Goal: Information Seeking & Learning: Learn about a topic

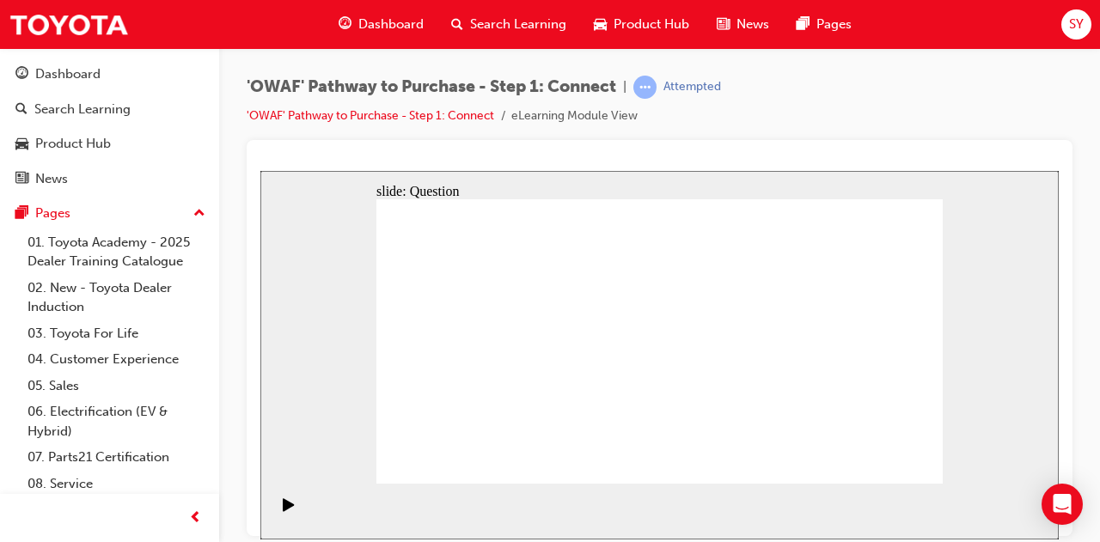
drag, startPoint x: 833, startPoint y: 359, endPoint x: 666, endPoint y: 352, distance: 166.9
drag, startPoint x: 863, startPoint y: 405, endPoint x: 514, endPoint y: 365, distance: 351.3
drag, startPoint x: 879, startPoint y: 399, endPoint x: 847, endPoint y: 403, distance: 32.1
drag, startPoint x: 887, startPoint y: 395, endPoint x: 859, endPoint y: 395, distance: 28.4
drag, startPoint x: 869, startPoint y: 402, endPoint x: 688, endPoint y: 373, distance: 183.7
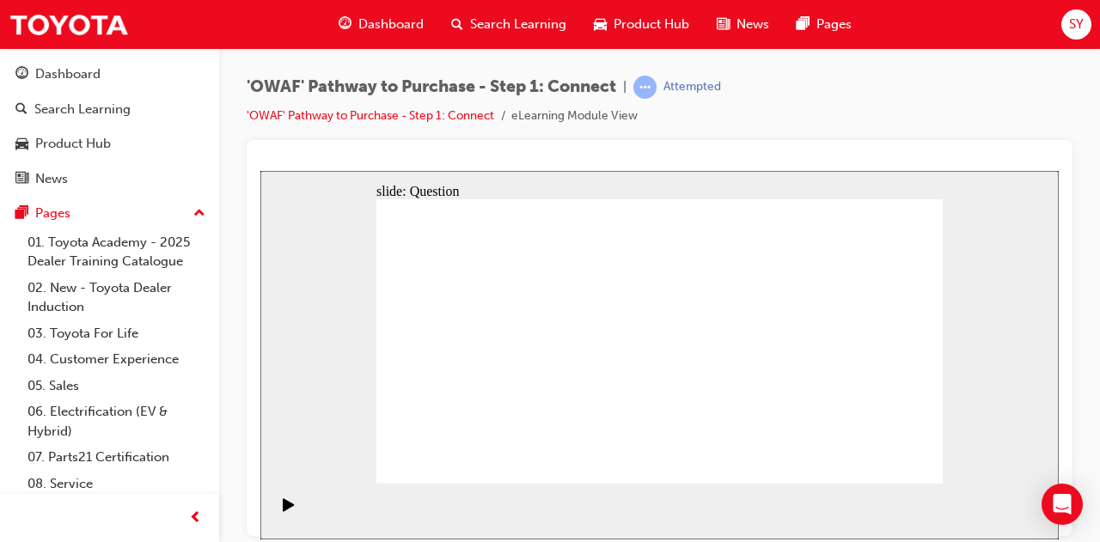
drag, startPoint x: 836, startPoint y: 375, endPoint x: 631, endPoint y: 358, distance: 205.3
drag, startPoint x: 841, startPoint y: 378, endPoint x: 632, endPoint y: 361, distance: 209.6
drag, startPoint x: 827, startPoint y: 385, endPoint x: 523, endPoint y: 365, distance: 305.0
drag, startPoint x: 824, startPoint y: 407, endPoint x: 458, endPoint y: 368, distance: 368.3
drag, startPoint x: 870, startPoint y: 371, endPoint x: 502, endPoint y: 347, distance: 368.7
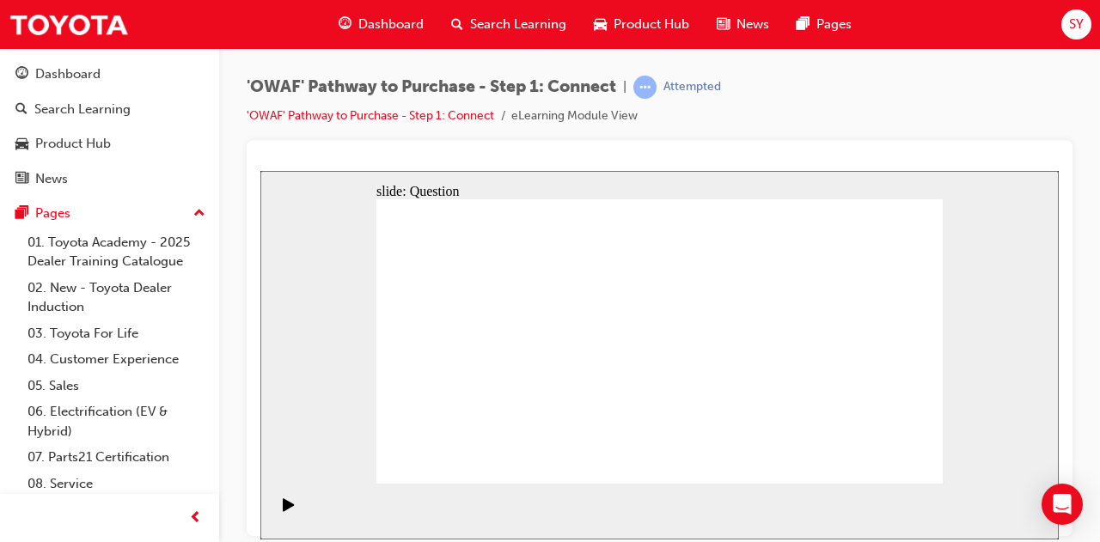
radio input "false"
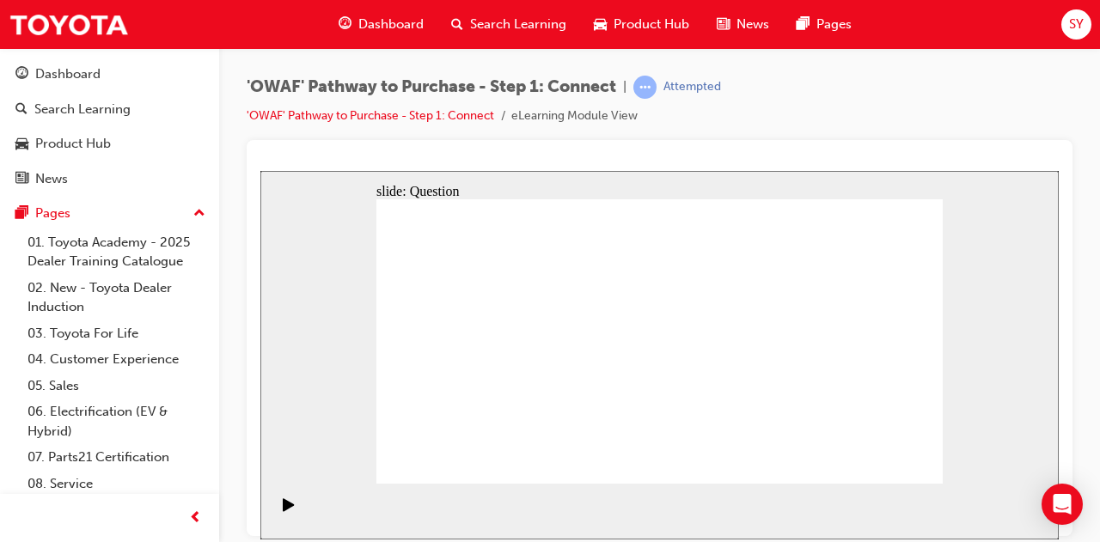
radio input "false"
radio input "true"
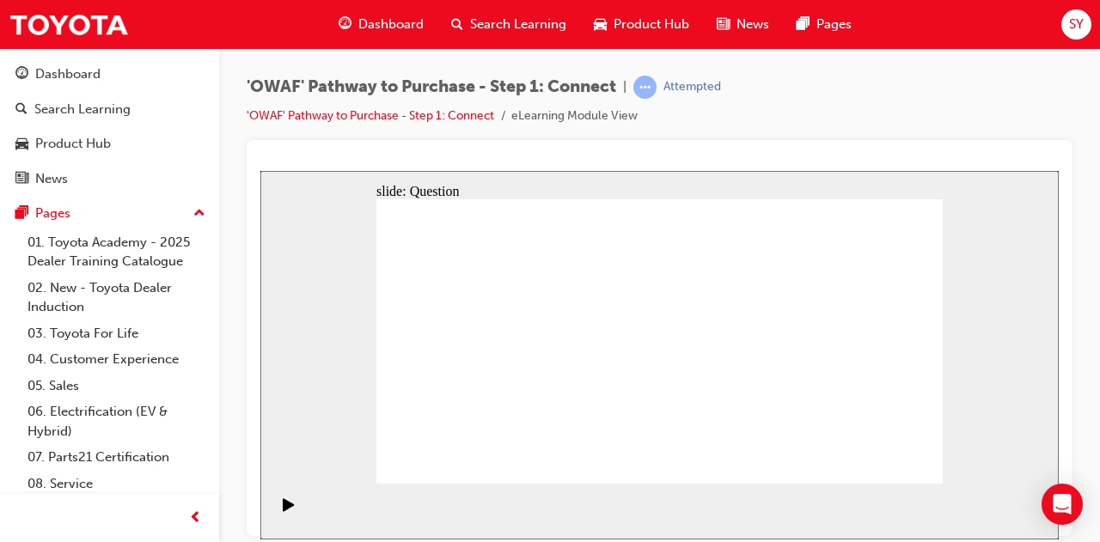
checkbox input "true"
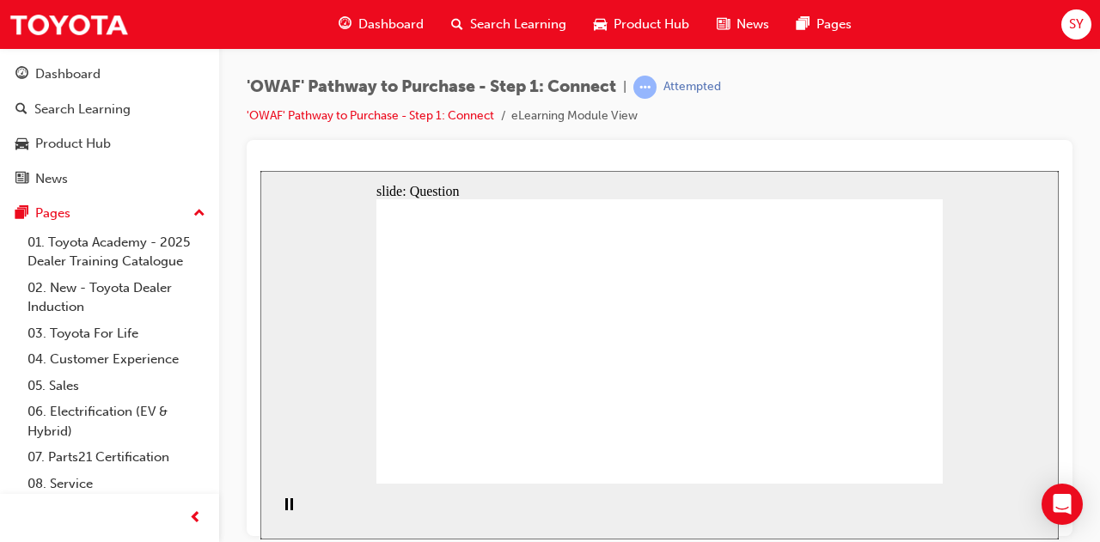
checkbox input "true"
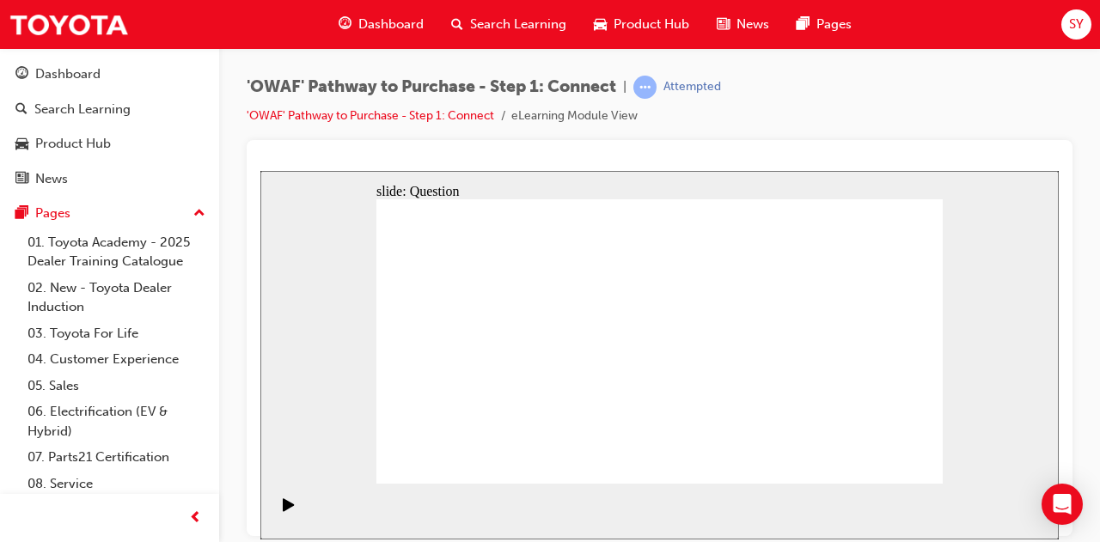
checkbox input "true"
checkbox input "false"
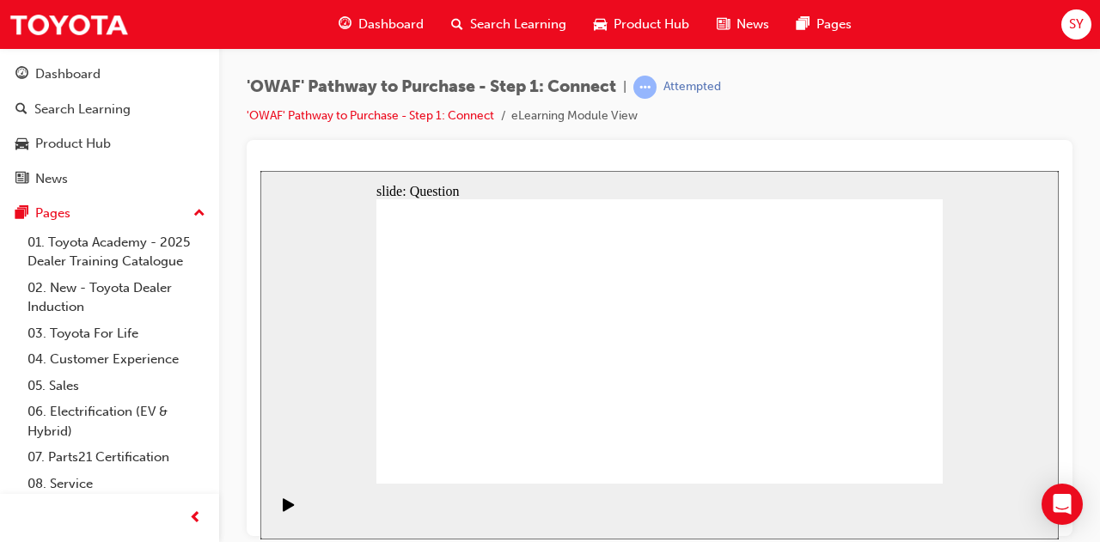
drag, startPoint x: 509, startPoint y: 432, endPoint x: 683, endPoint y: 320, distance: 207.0
drag, startPoint x: 603, startPoint y: 457, endPoint x: 806, endPoint y: 318, distance: 246.8
drag, startPoint x: 715, startPoint y: 424, endPoint x: 492, endPoint y: 325, distance: 244.4
drag, startPoint x: 813, startPoint y: 453, endPoint x: 836, endPoint y: 459, distance: 23.1
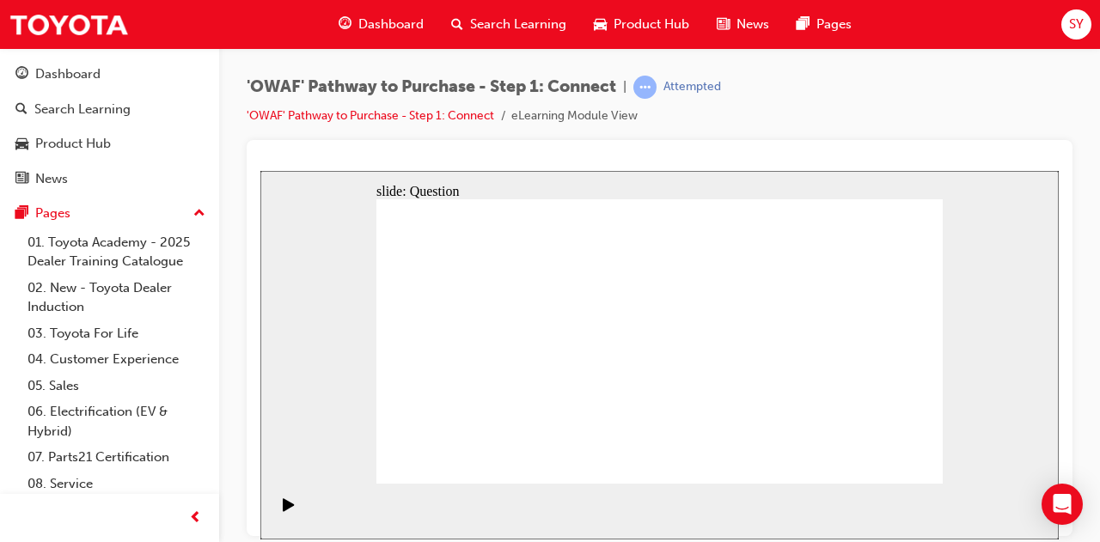
drag, startPoint x: 803, startPoint y: 429, endPoint x: 612, endPoint y: 327, distance: 216.5
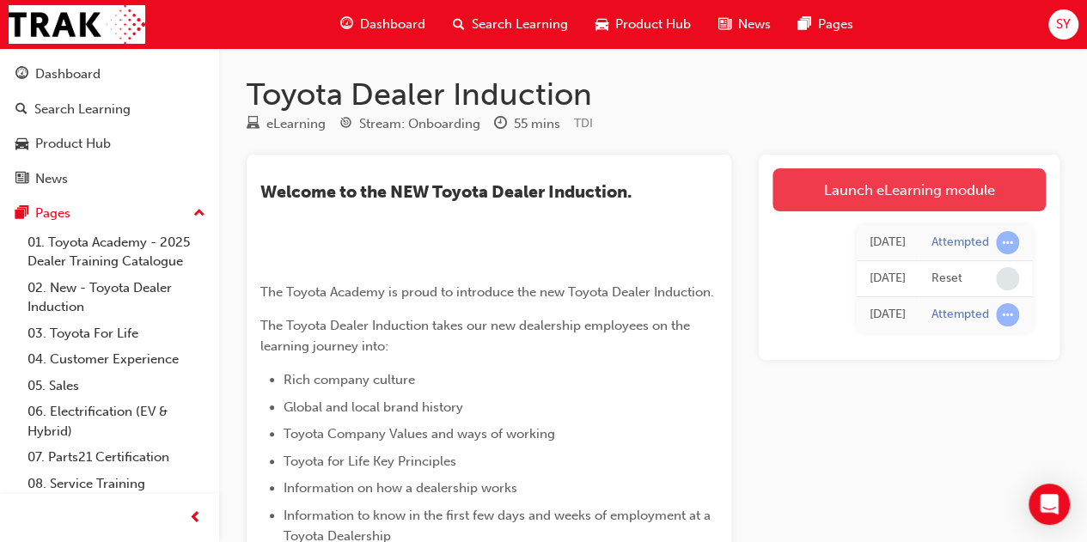
click at [873, 189] on link "Launch eLearning module" at bounding box center [909, 189] width 273 height 43
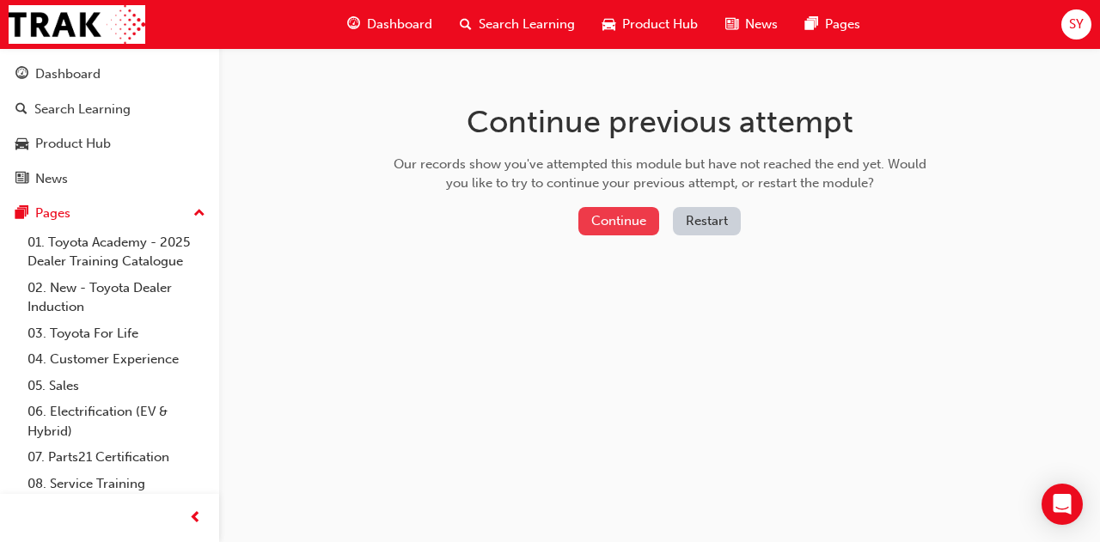
click at [634, 208] on button "Continue" at bounding box center [619, 221] width 81 height 28
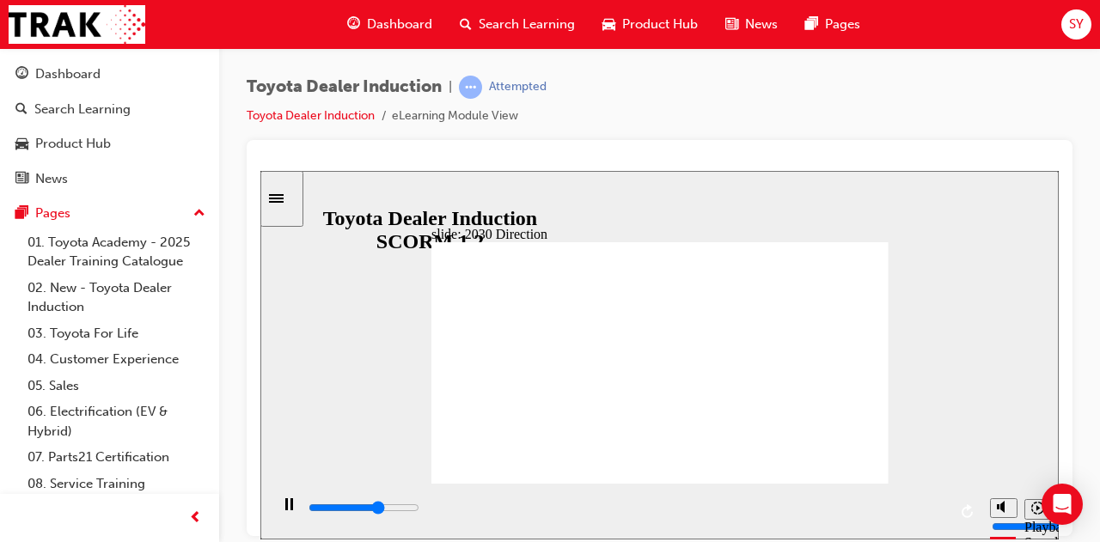
drag, startPoint x: 512, startPoint y: 334, endPoint x: 538, endPoint y: 308, distance: 37.1
drag, startPoint x: 505, startPoint y: 322, endPoint x: 493, endPoint y: 323, distance: 12.2
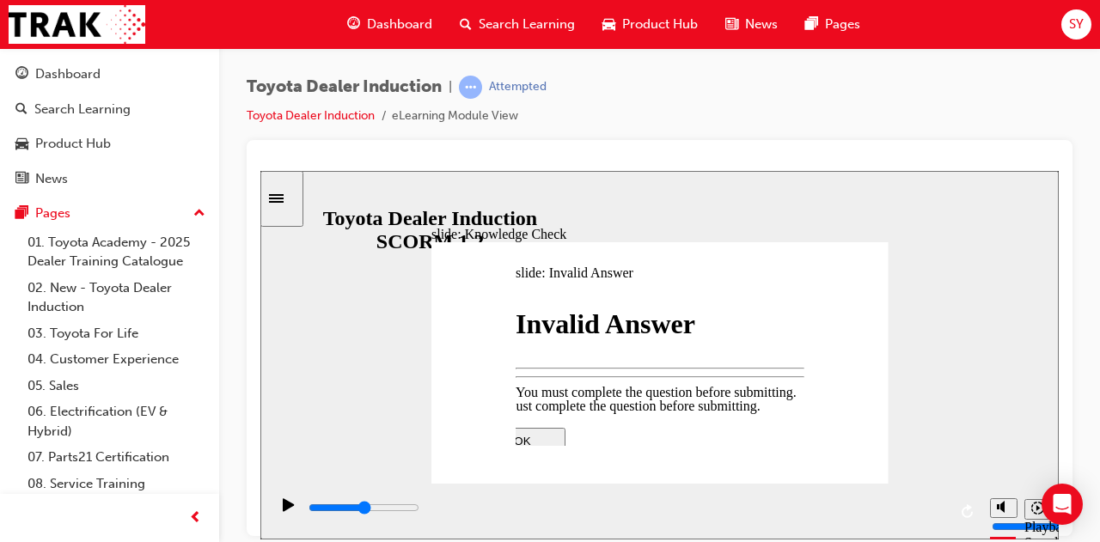
type input "2500"
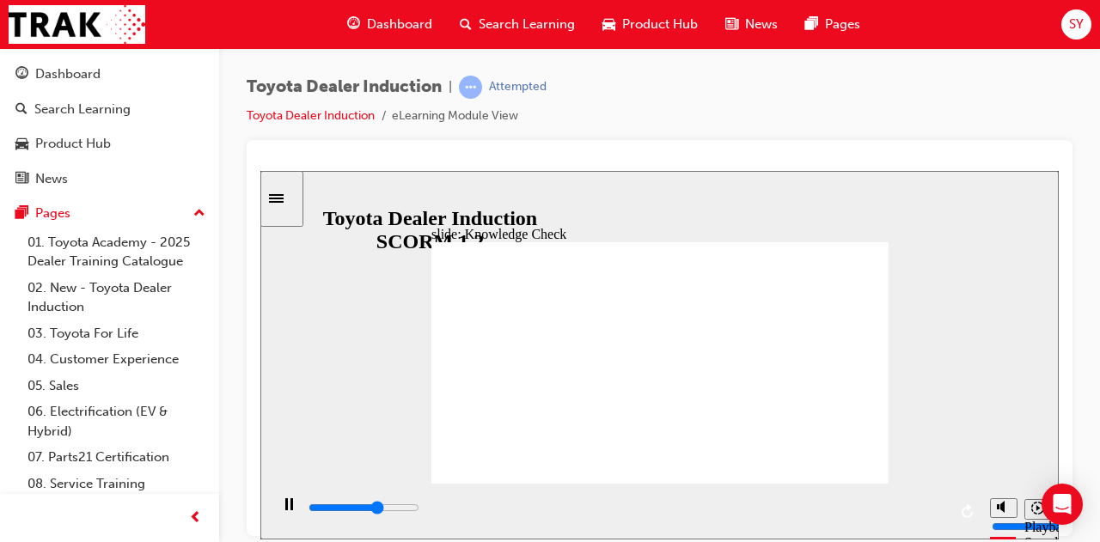
type input "5000"
type input "h"
type input "t"
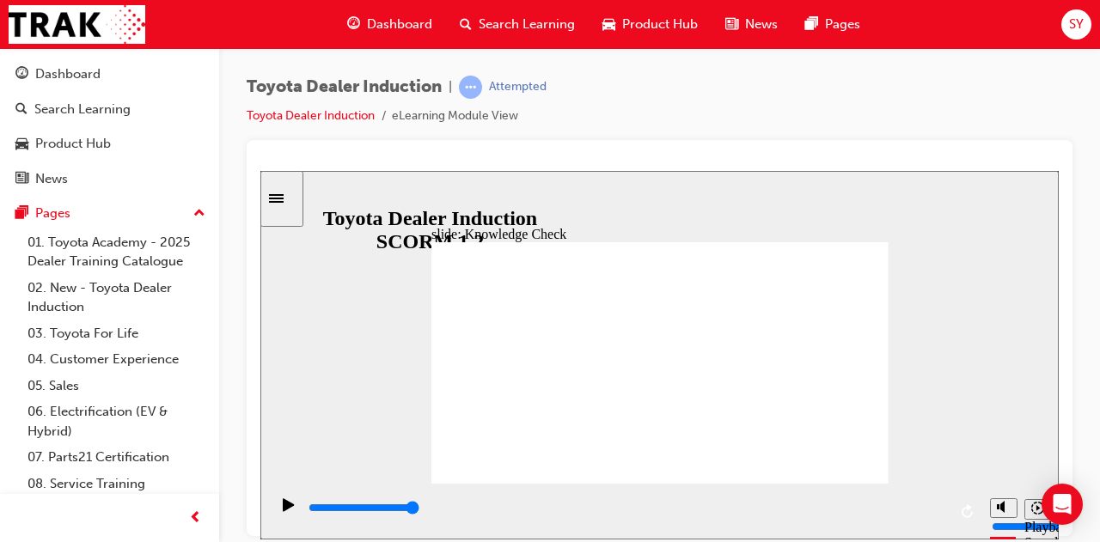
type input "t"
type input "tt"
type input "ttt"
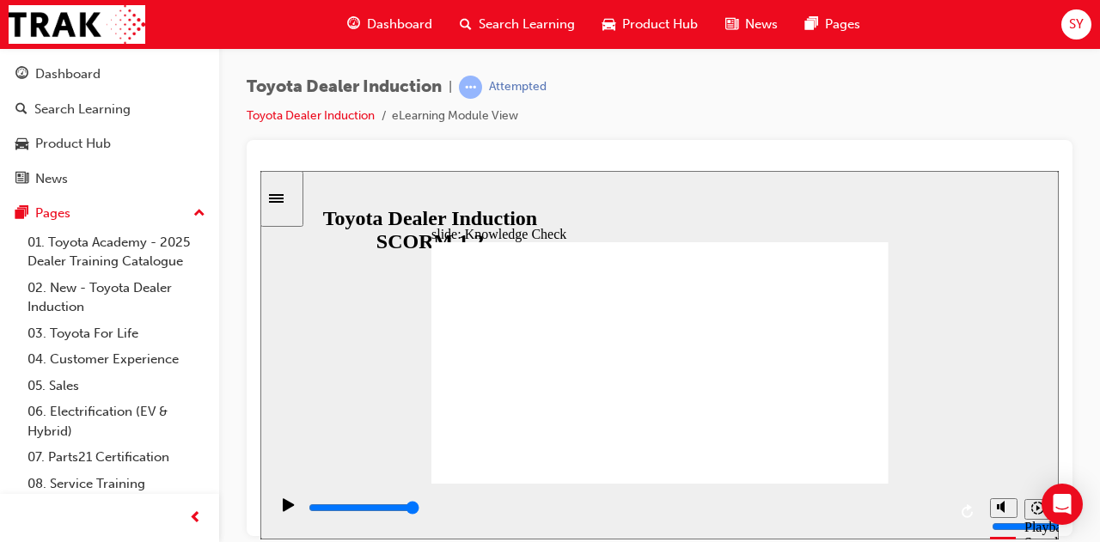
type input "tt"
type input "t"
type input "w"
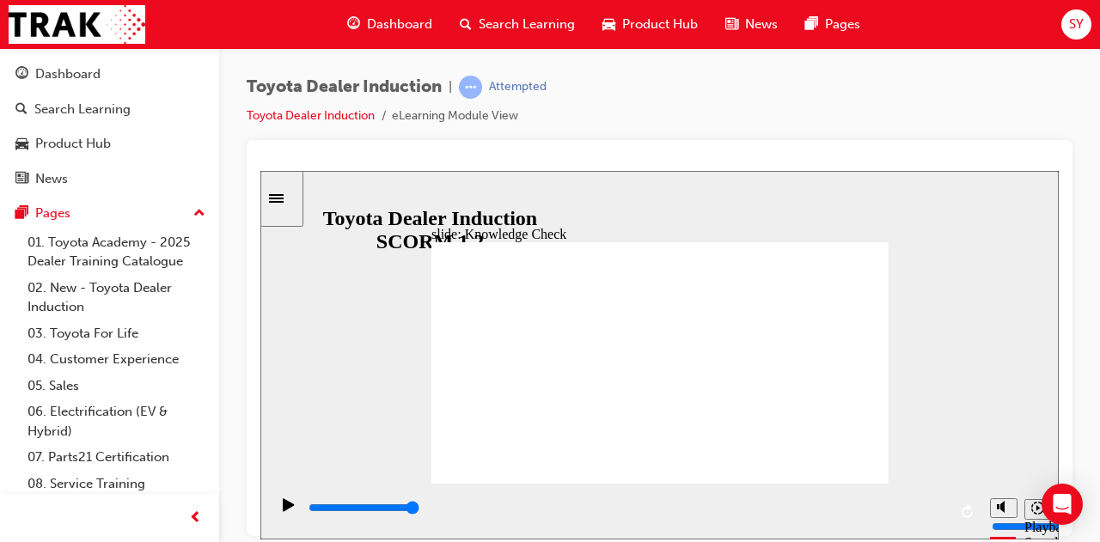
type input "w"
type input "wh"
type input "wha"
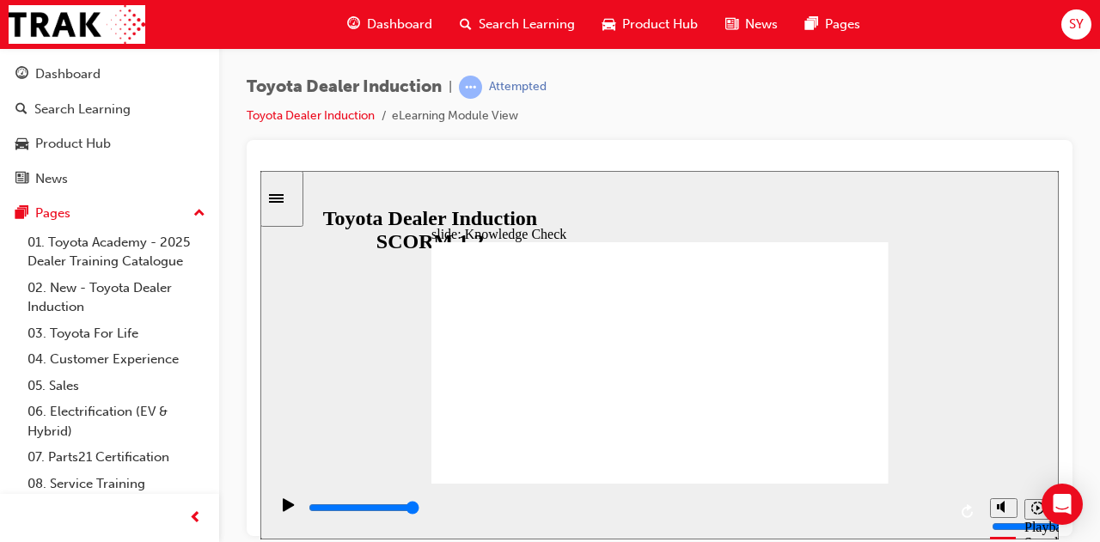
type input "what"
type input "what a"
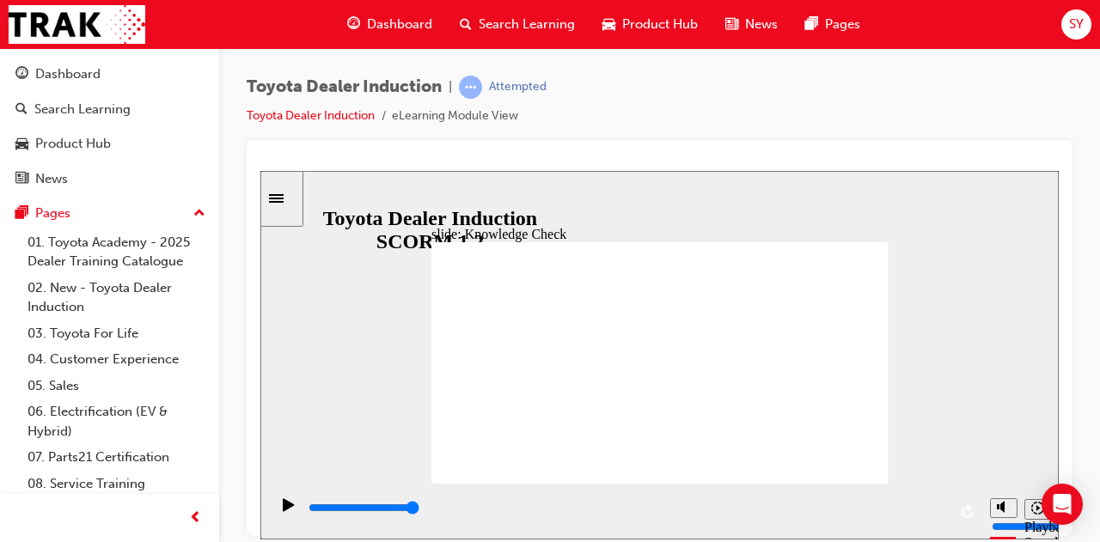
type input "what a"
type input "what a f"
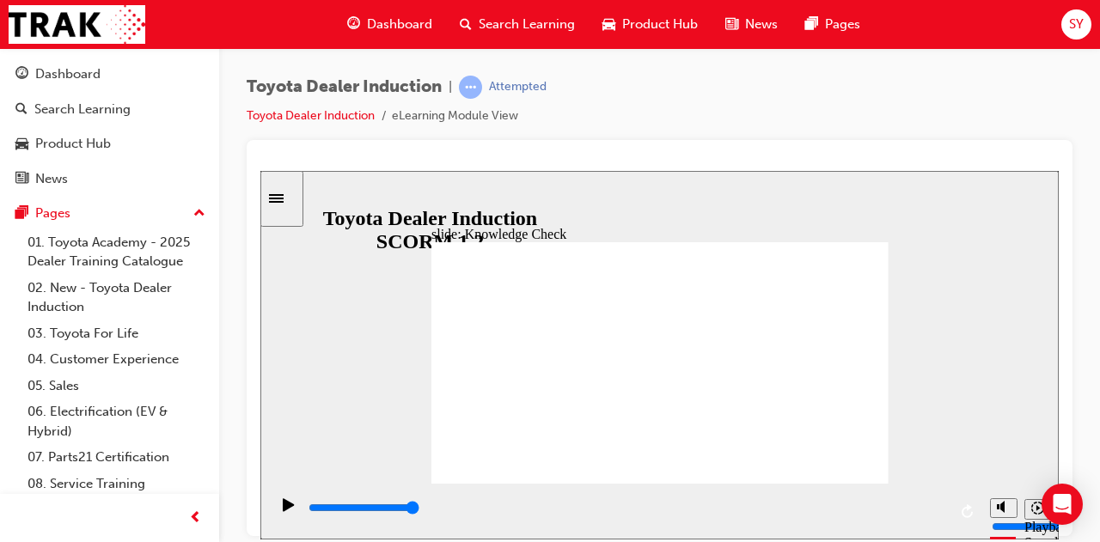
type input "what a fe"
type input "what a fee"
type input "what a feel"
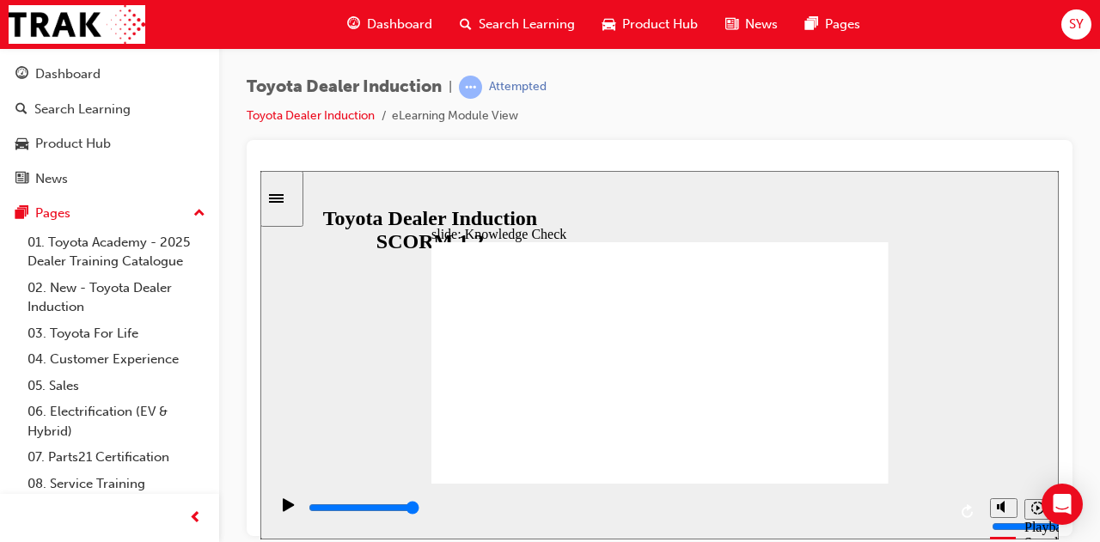
type input "what a feel"
type input "what a feeli"
type input "what a feelin"
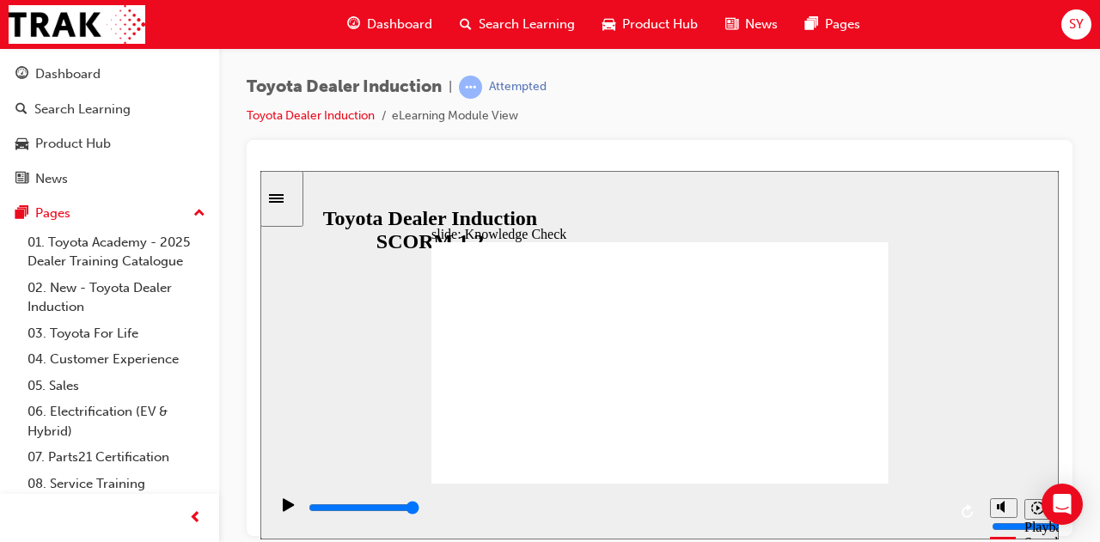
type input "what a feeling"
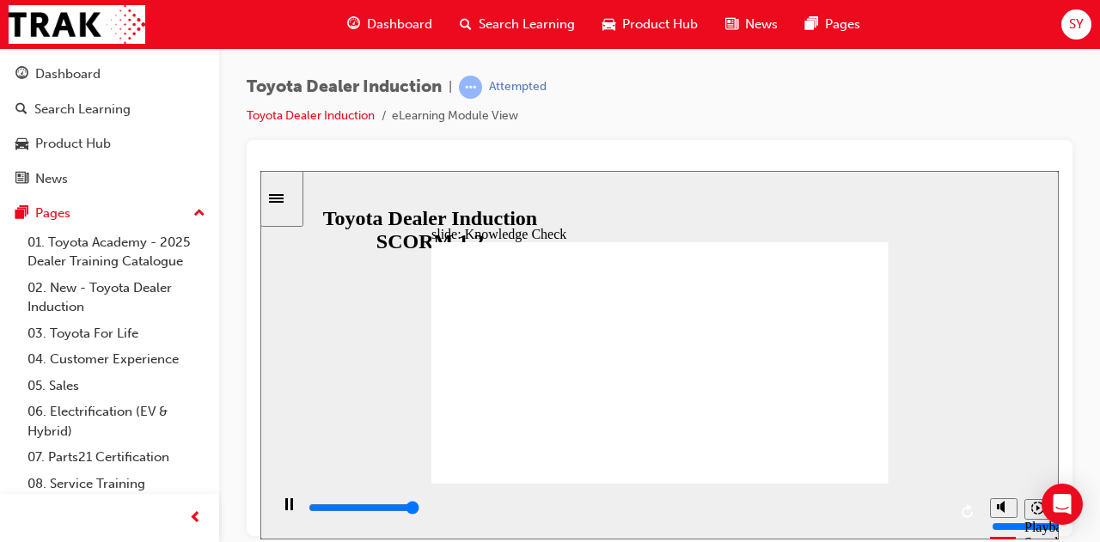
type input "5000"
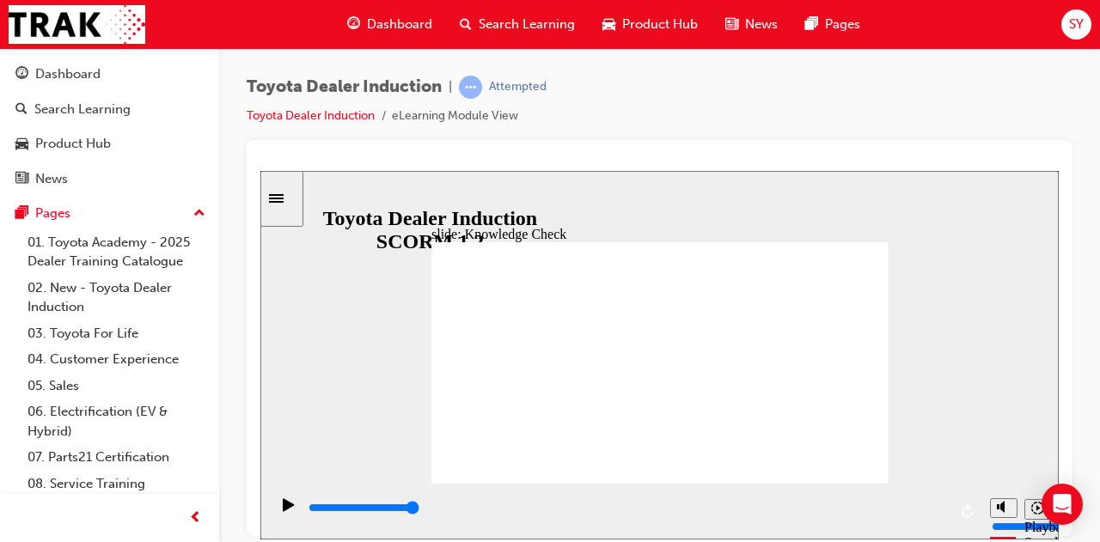
type input "j"
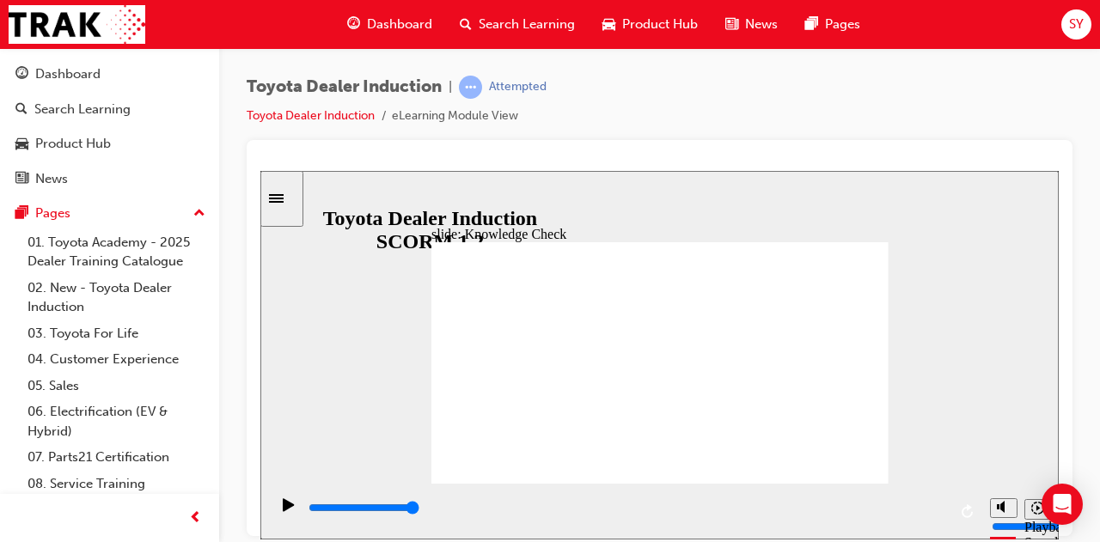
type input "a"
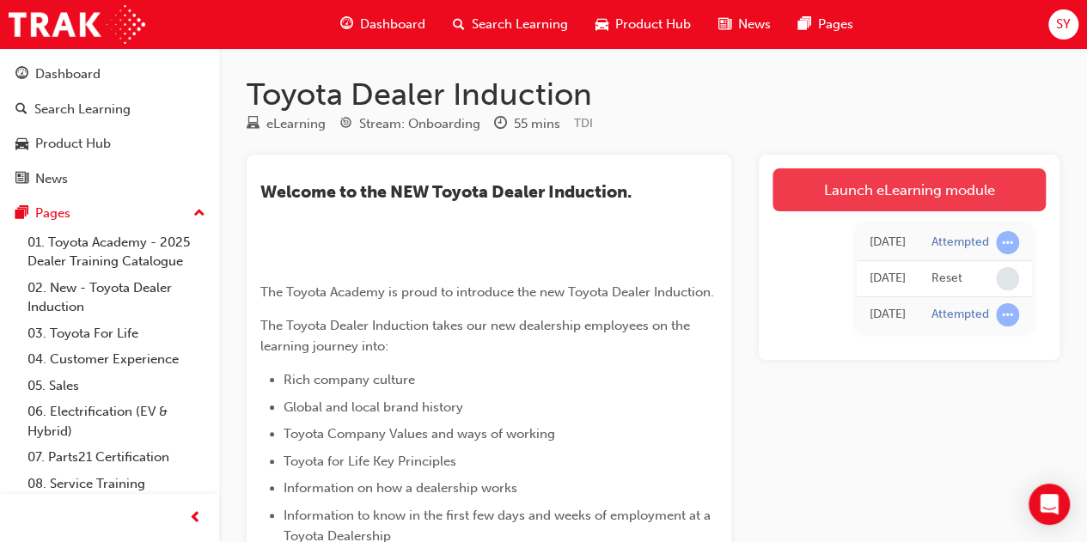
click at [865, 187] on link "Launch eLearning module" at bounding box center [909, 189] width 273 height 43
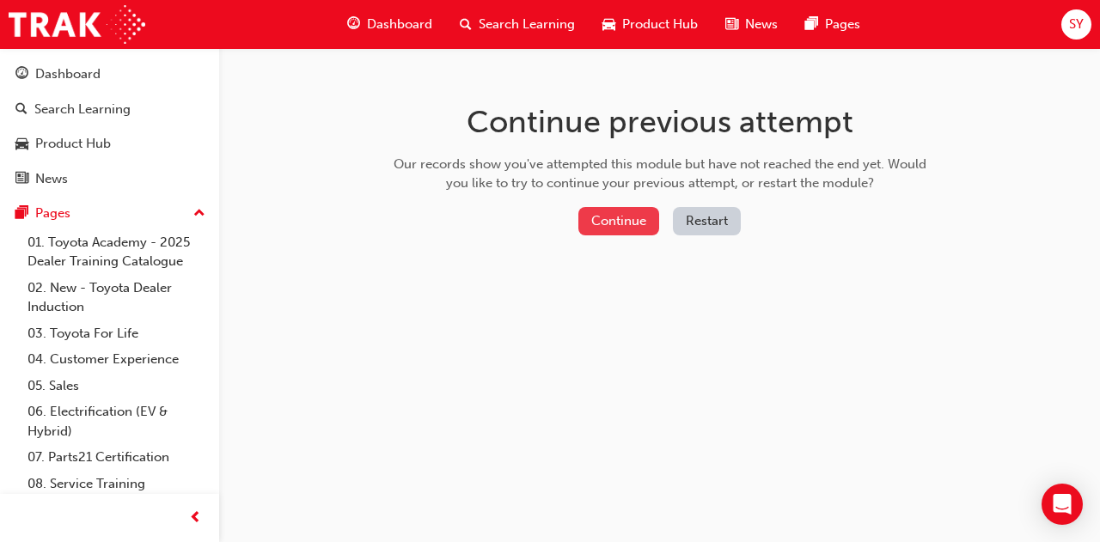
click at [621, 217] on button "Continue" at bounding box center [619, 221] width 81 height 28
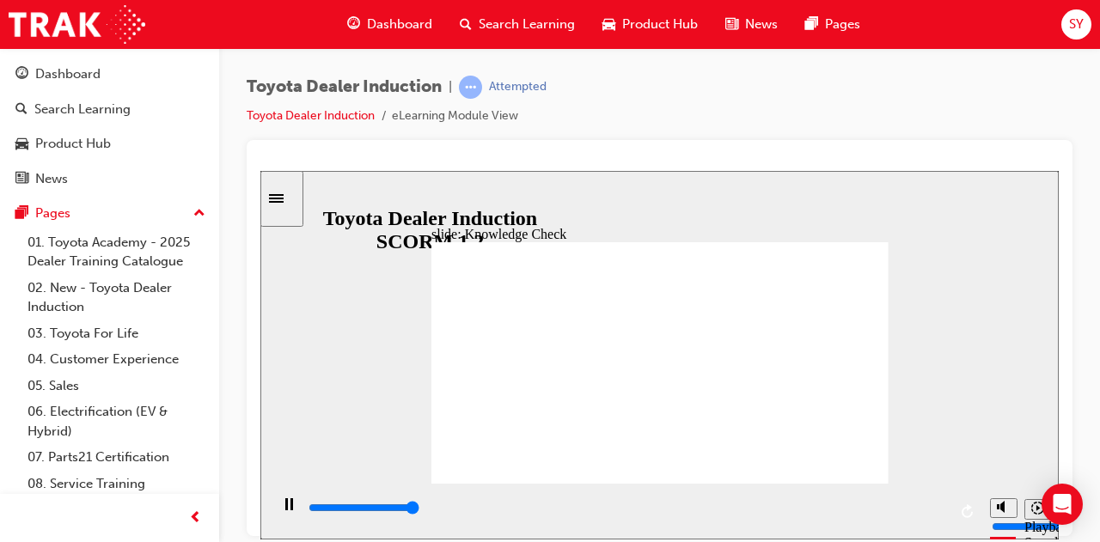
type input "5000"
type input "h"
type input "ha"
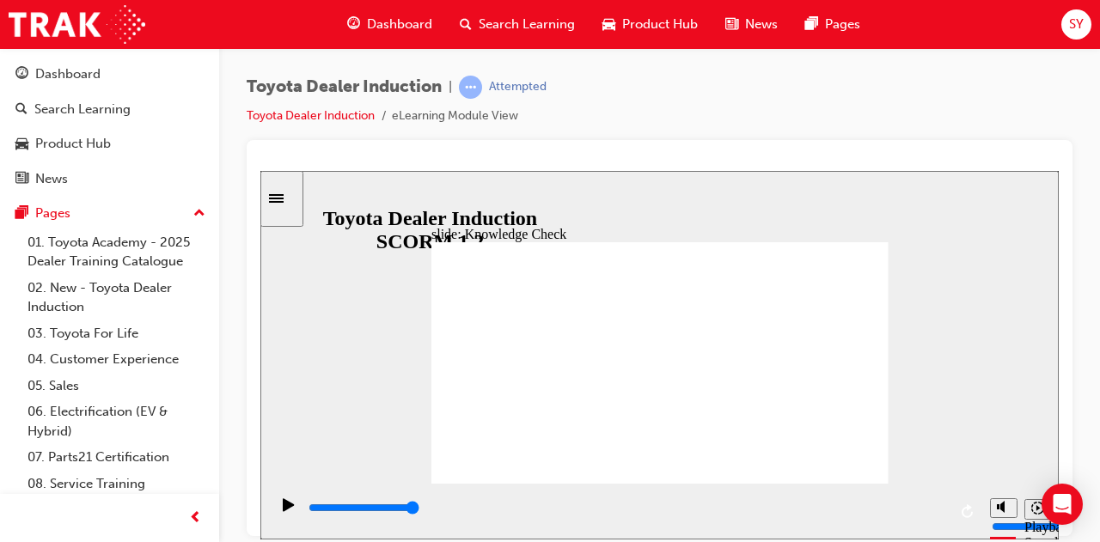
type input "ha"
type input "hap"
type input "hapy"
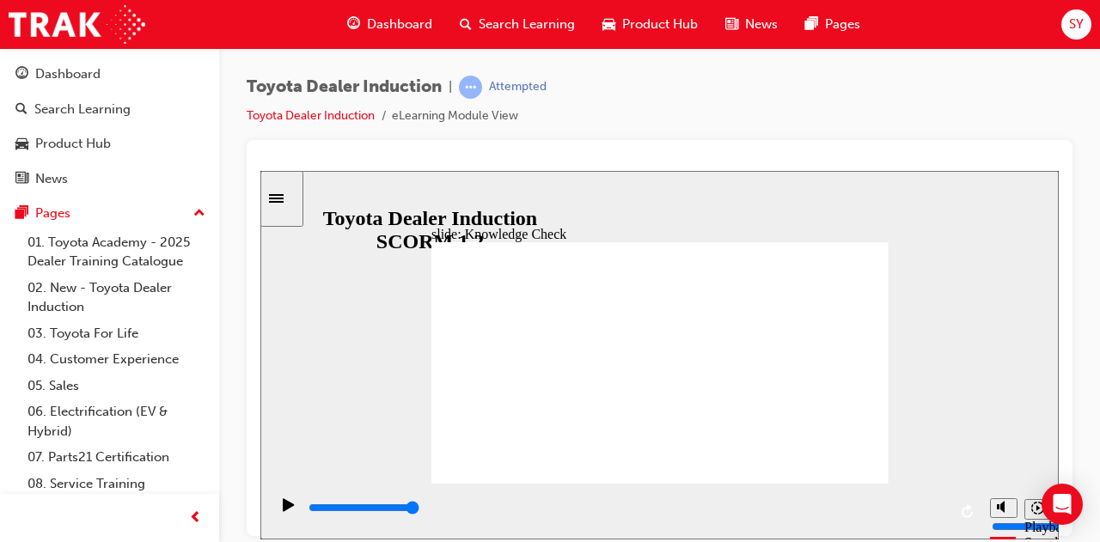
type input "hap"
type input "happ"
type input "happy"
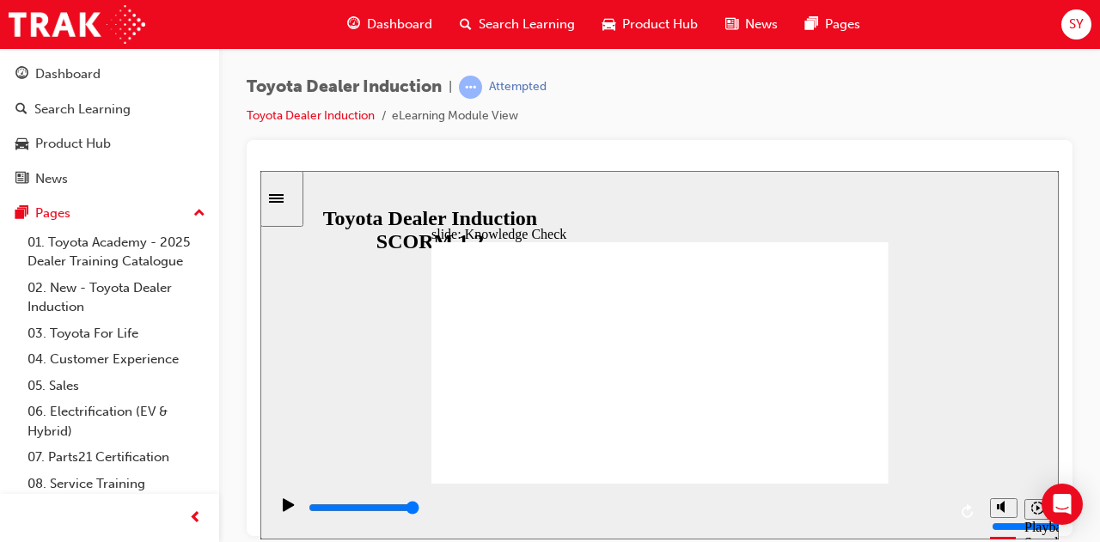
type input "happy"
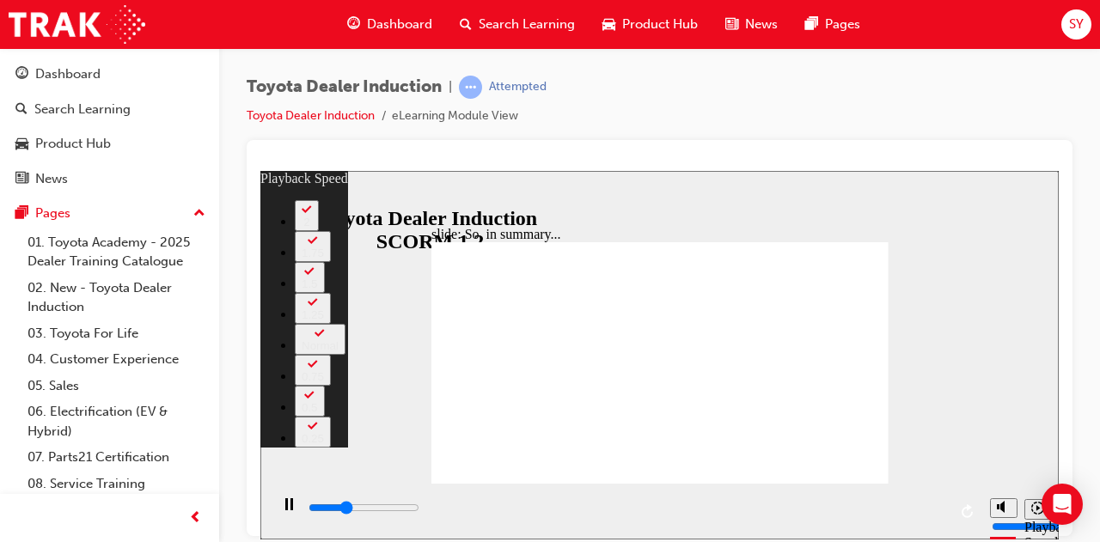
type input "2100"
type input "0"
type input "2400"
type input "1"
type input "2700"
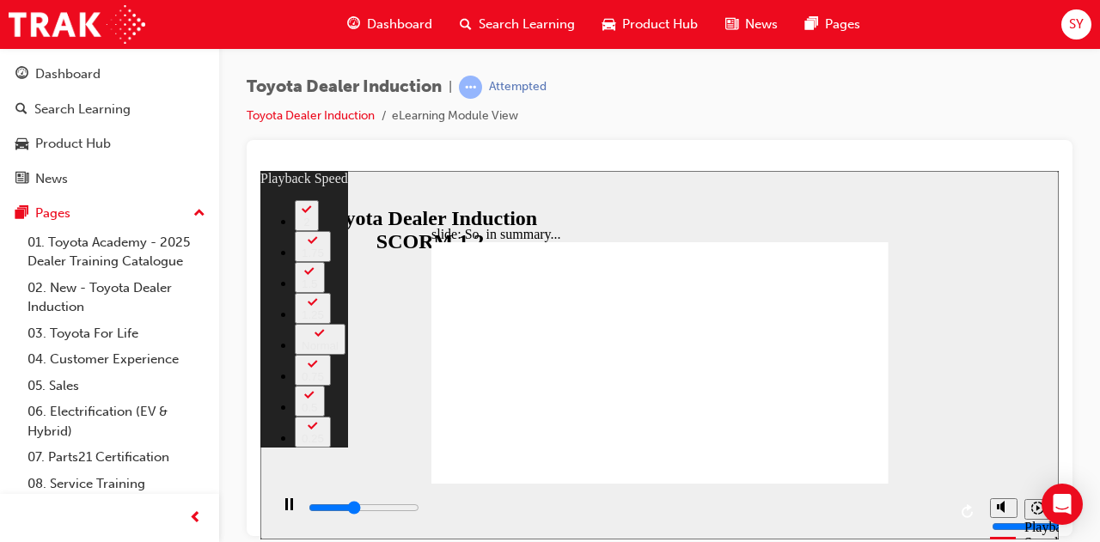
type input "1"
type input "2900"
type input "1"
type input "3100"
type input "1"
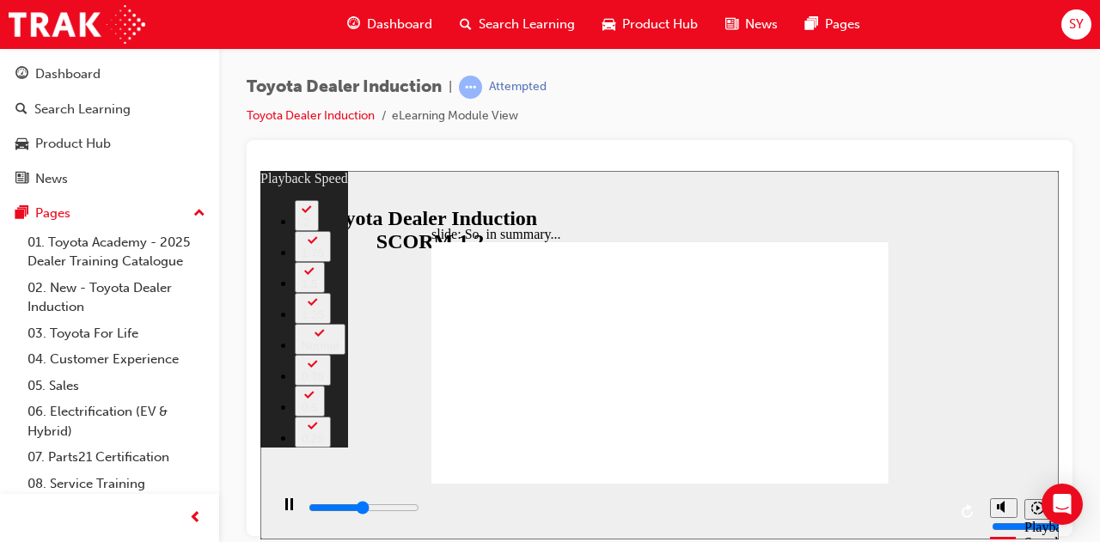
type input "3200"
type input "1"
type input "3500"
type input "2"
type input "3500"
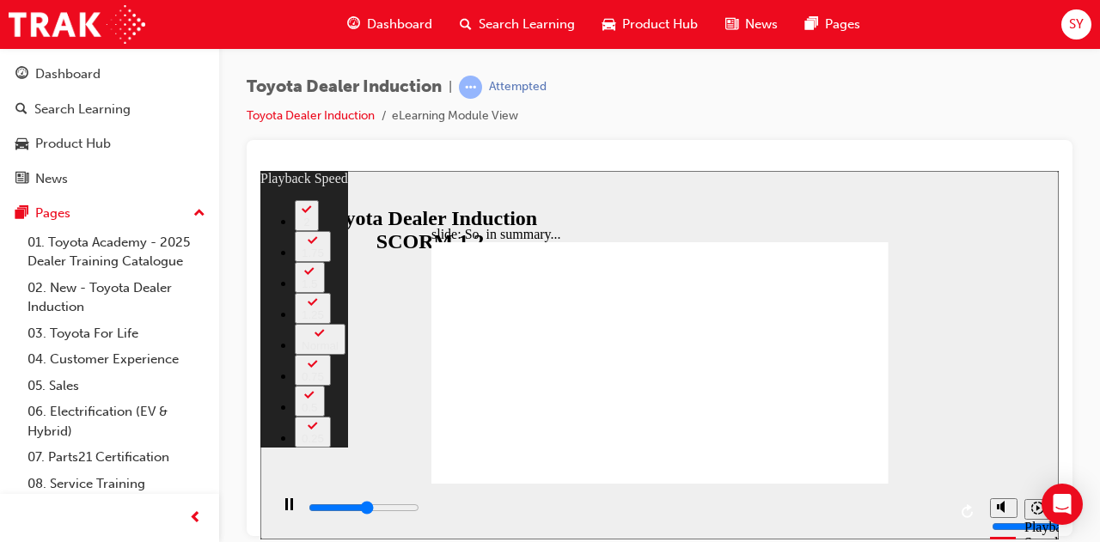
type input "2"
type input "3700"
type input "2"
type input "3800"
type input "2"
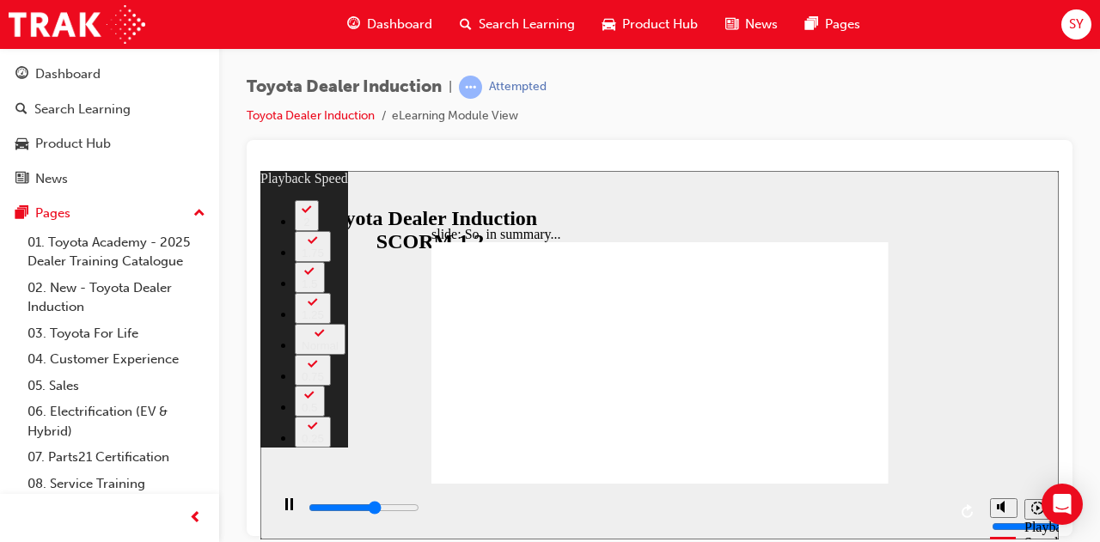
type input "4000"
type input "2"
type input "4300"
type input "2"
type input "4500"
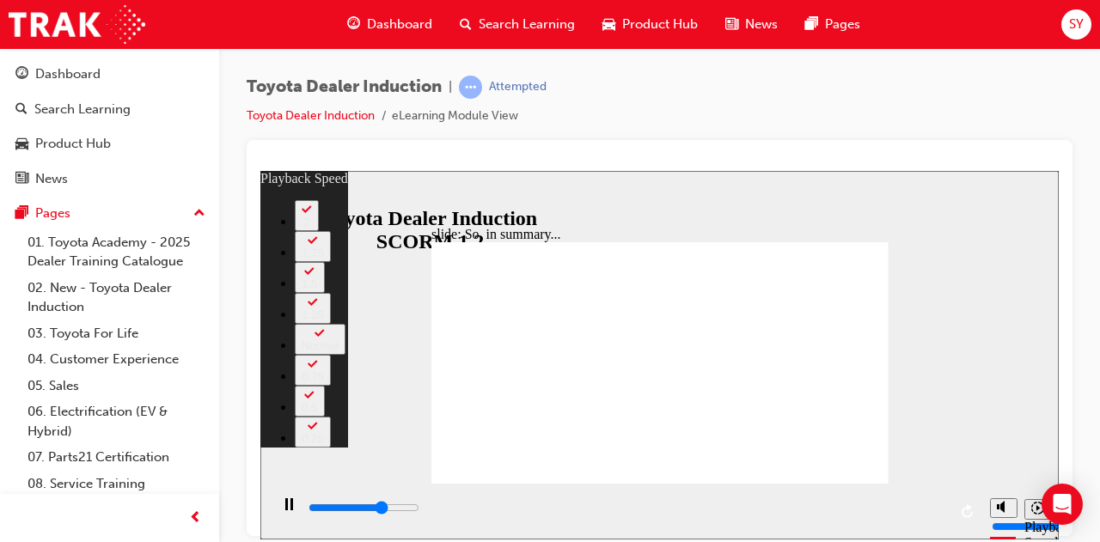
type input "3"
type input "4800"
type input "3"
type input "5100"
type input "3"
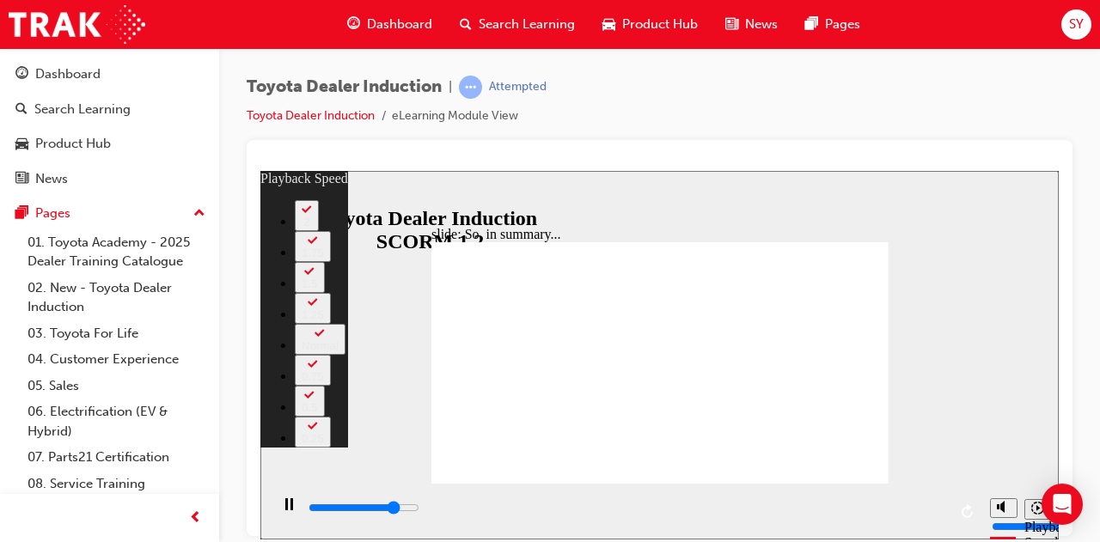
type input "5300"
type input "3"
type input "5600"
type input "4"
type input "5800"
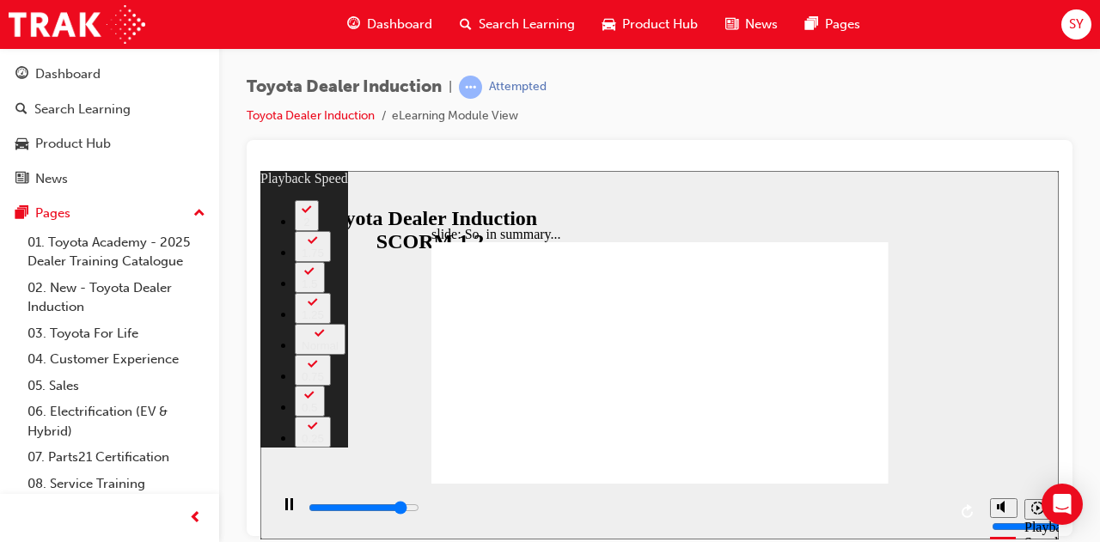
type input "4"
type input "6100"
type input "4"
type input "6400"
type input "5"
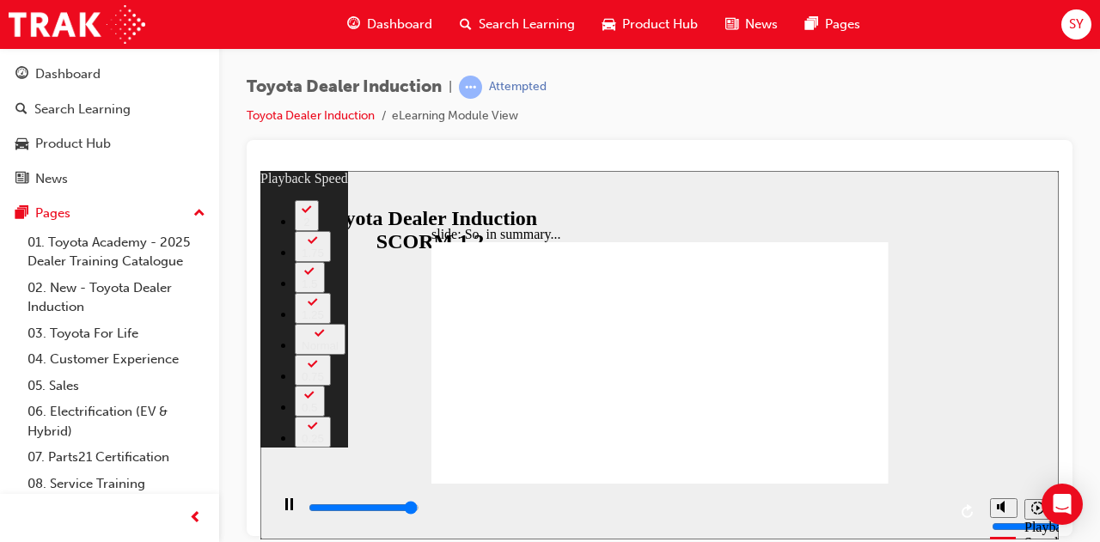
type input "6500"
type input "128"
drag, startPoint x: 855, startPoint y: 451, endPoint x: 852, endPoint y: 463, distance: 12.3
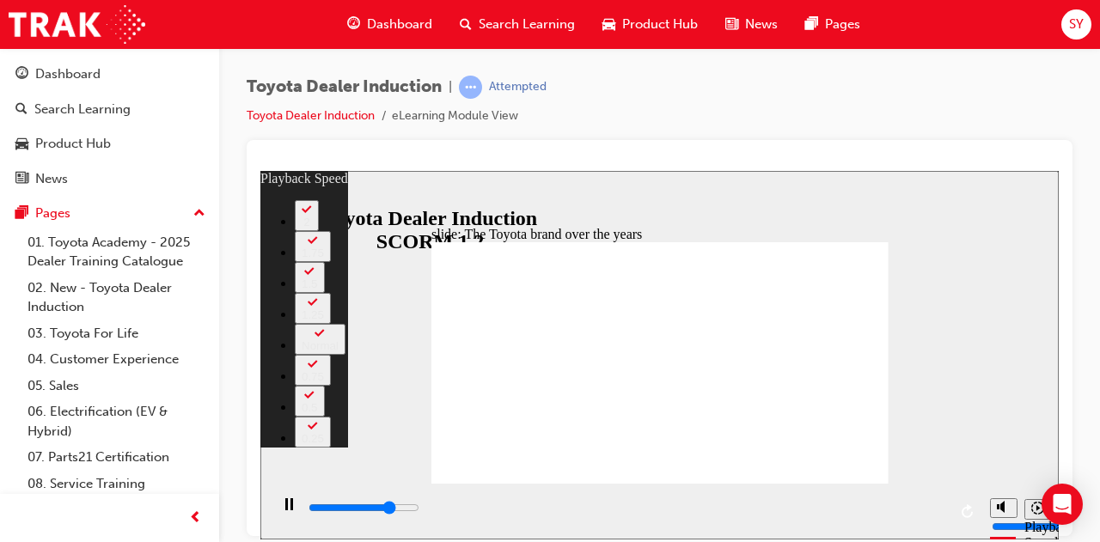
type input "6400"
type input "0"
type input "6600"
type input "1"
type input "6900"
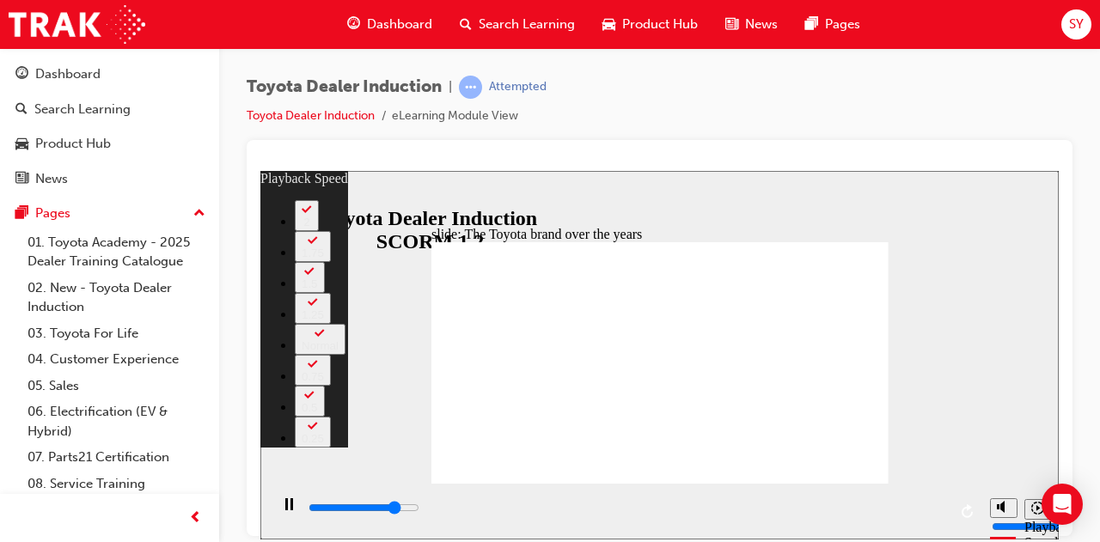
type input "1"
type input "7000"
type input "1"
type input "7200"
type input "1"
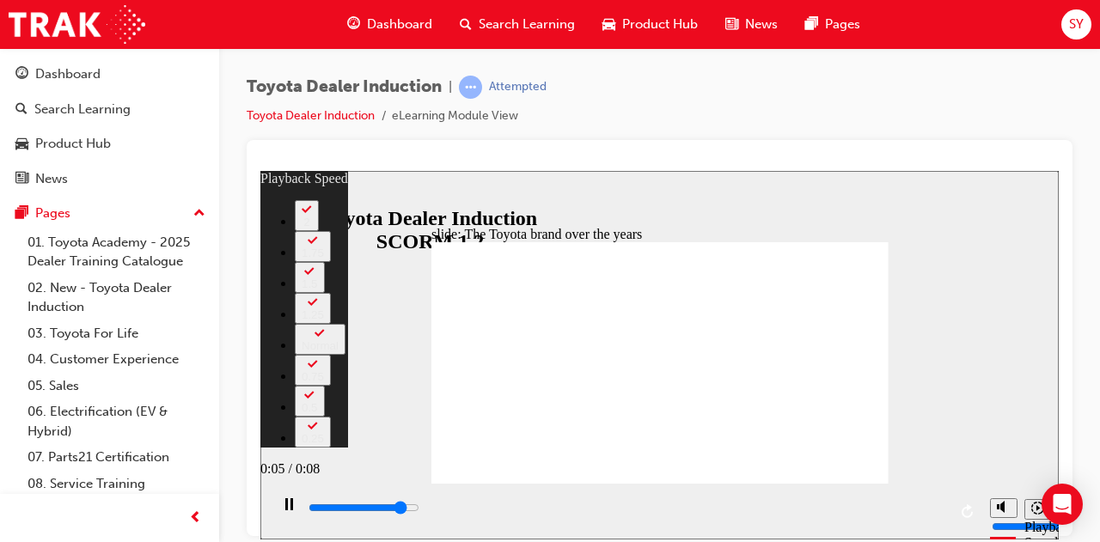
type input "7400"
type input "1"
type input "7700"
type input "2"
type input "8000"
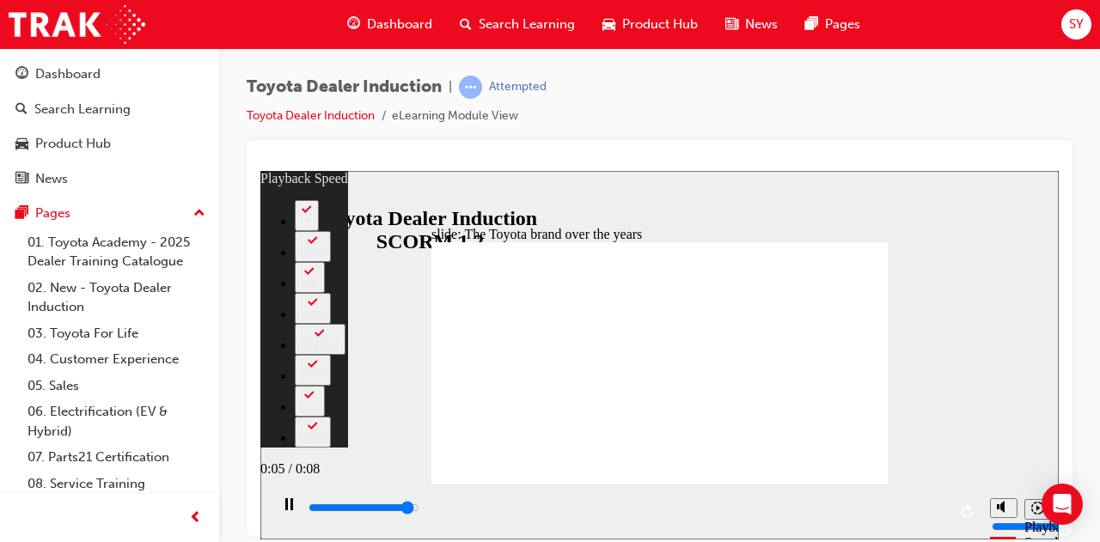
type input "2"
type input "8000"
type input "2"
type input "8200"
type input "2"
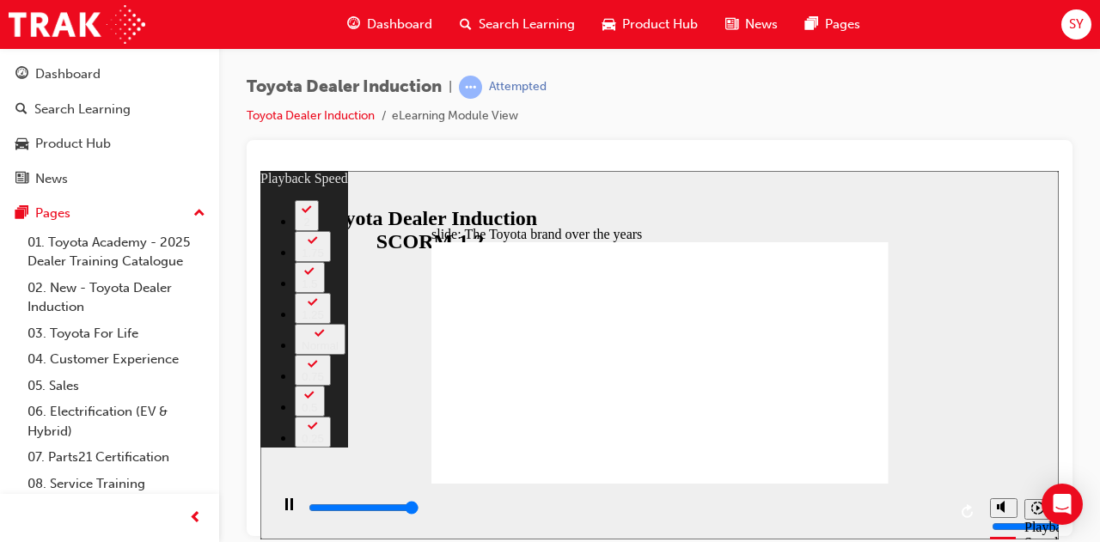
type input "8400"
type input "165"
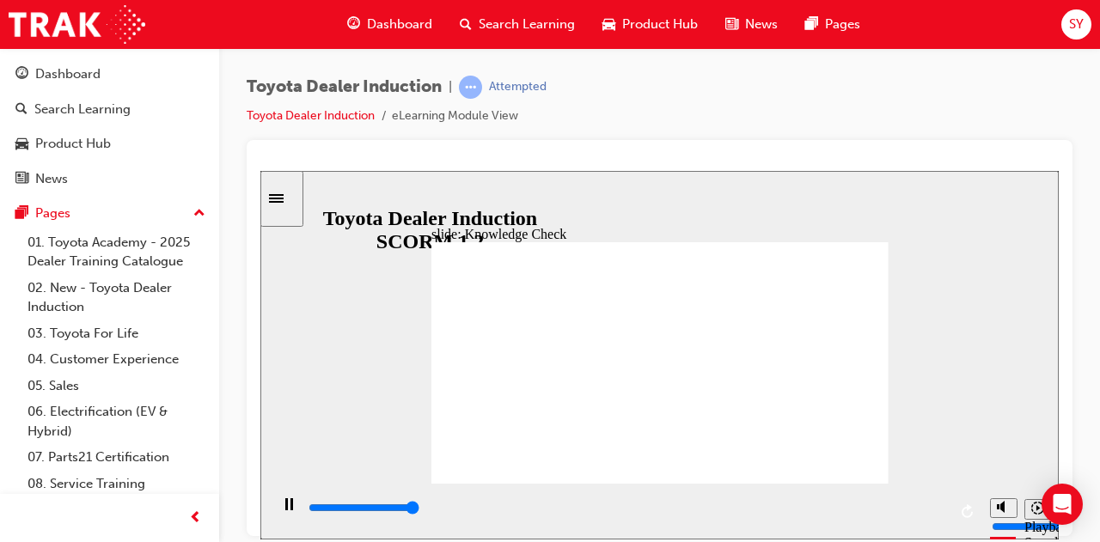
type input "5000"
radio input "true"
drag, startPoint x: 872, startPoint y: 248, endPoint x: 868, endPoint y: 239, distance: 9.3
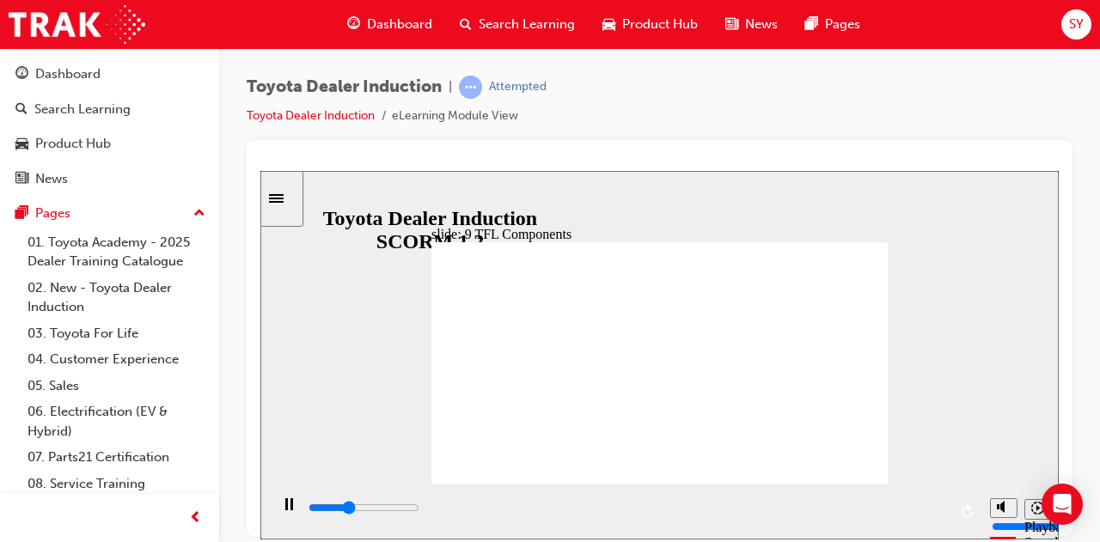
drag, startPoint x: 862, startPoint y: 396, endPoint x: 836, endPoint y: 407, distance: 28.6
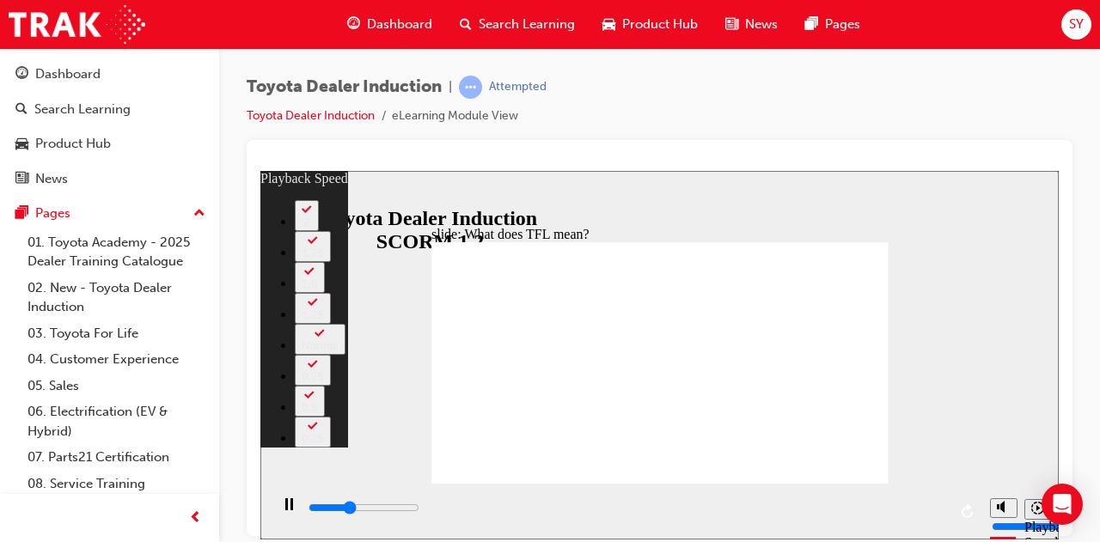
type input "3800"
type input "0"
type input "4100"
type input "0"
type input "4300"
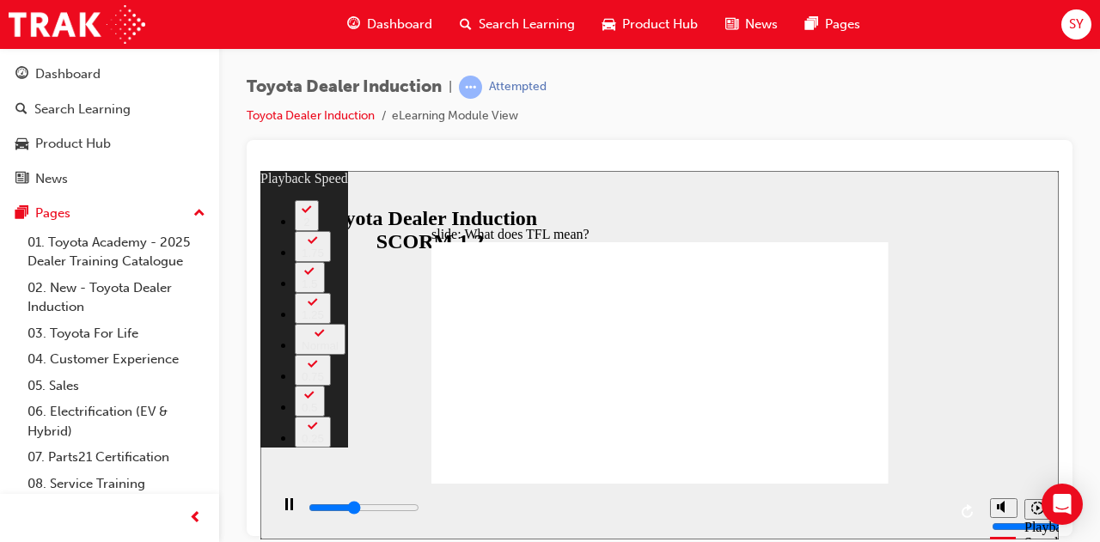
type input "1"
type input "4600"
type input "1"
type input "4900"
type input "1"
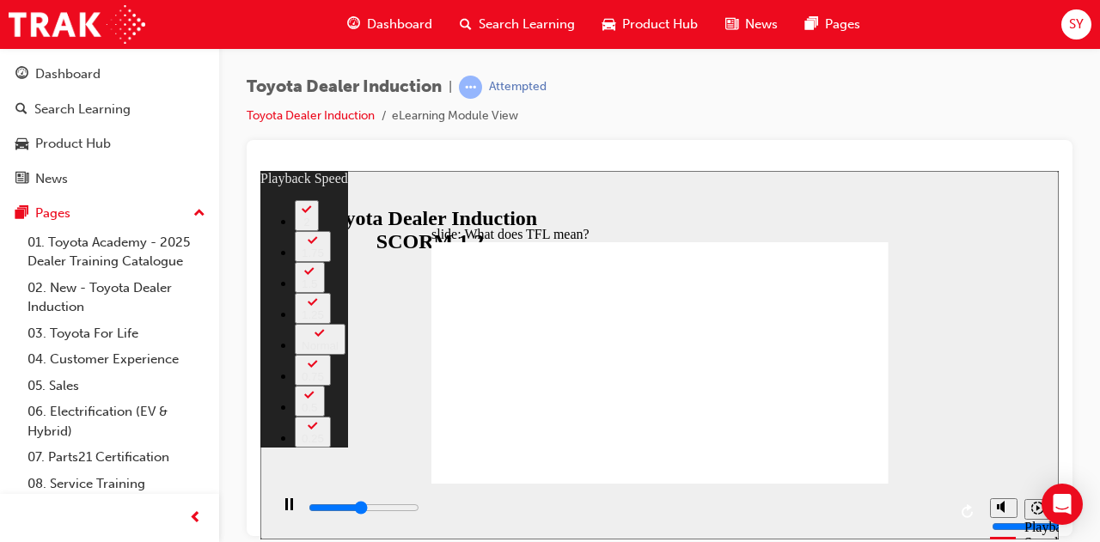
type input "5100"
type input "1"
type input "5400"
type input "2"
type input "5700"
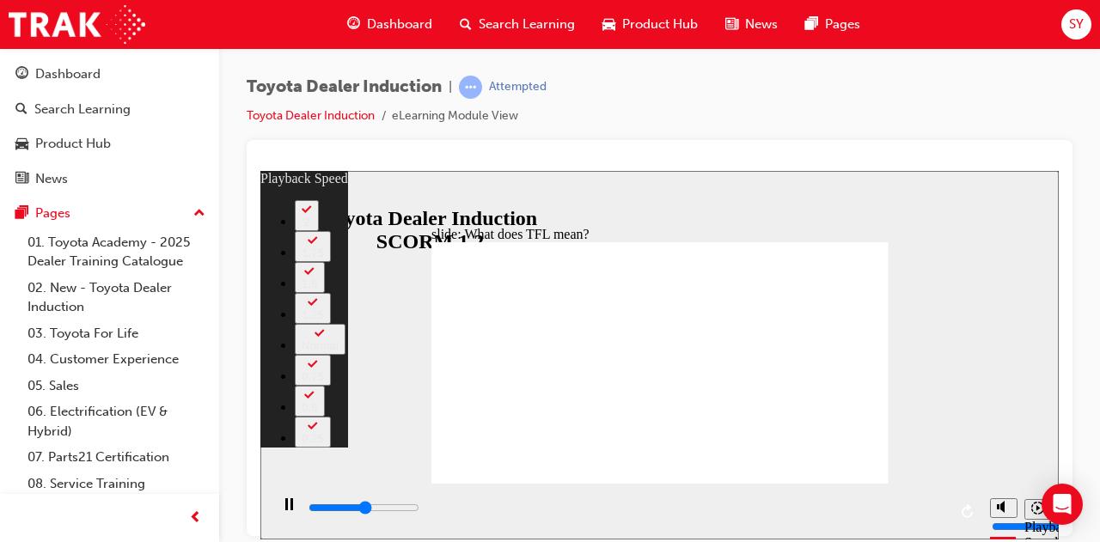
type input "2"
type input "5900"
type input "2"
type input "6100"
type input "2"
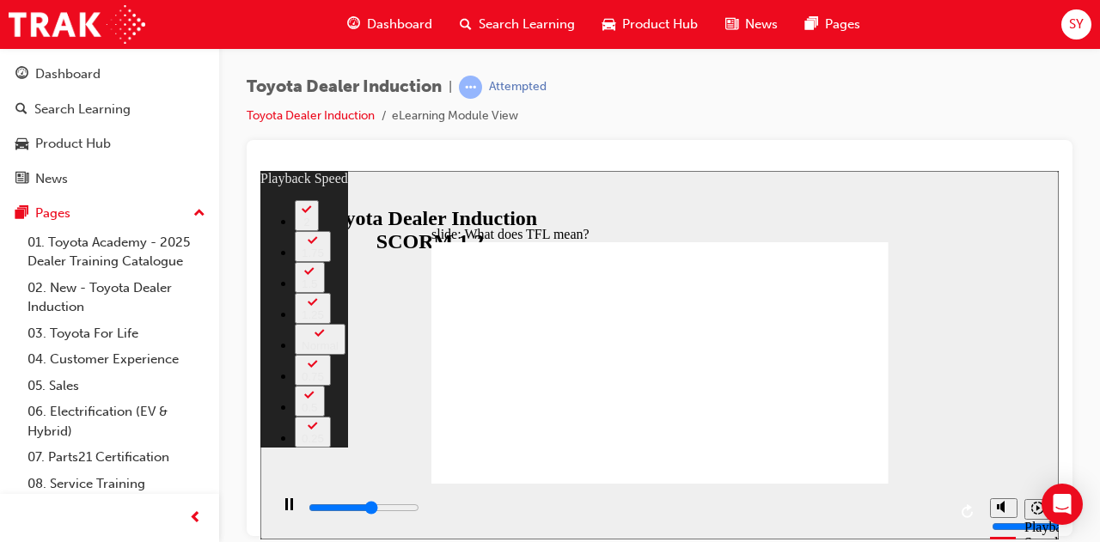
type input "6200"
type input "2"
type input "6400"
type input "3"
type input "6700"
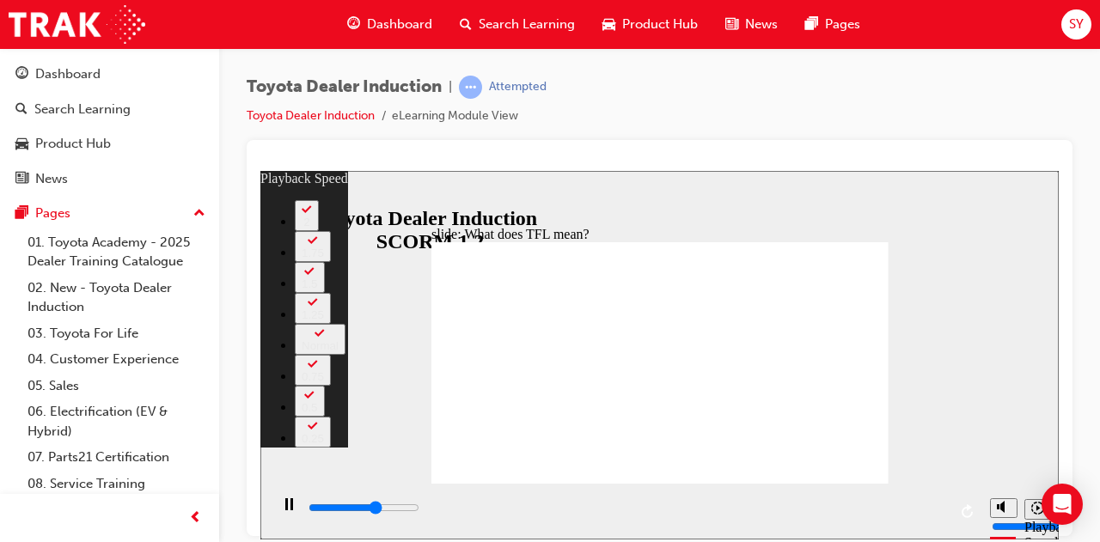
type input "3"
type input "7000"
type input "3"
type input "7300"
type input "3"
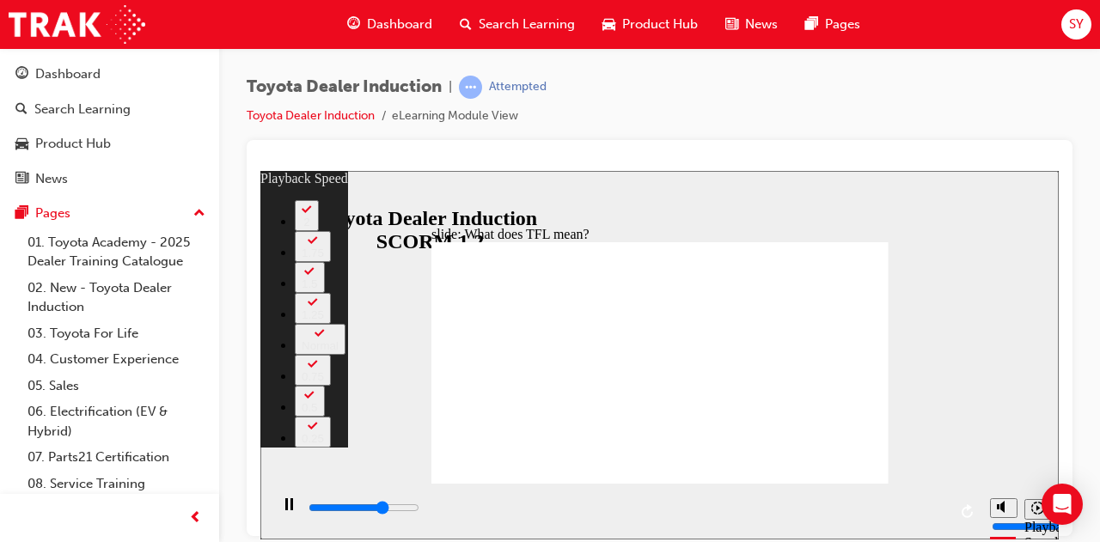
type input "7500"
type input "4"
type input "7800"
type input "4"
type input "8100"
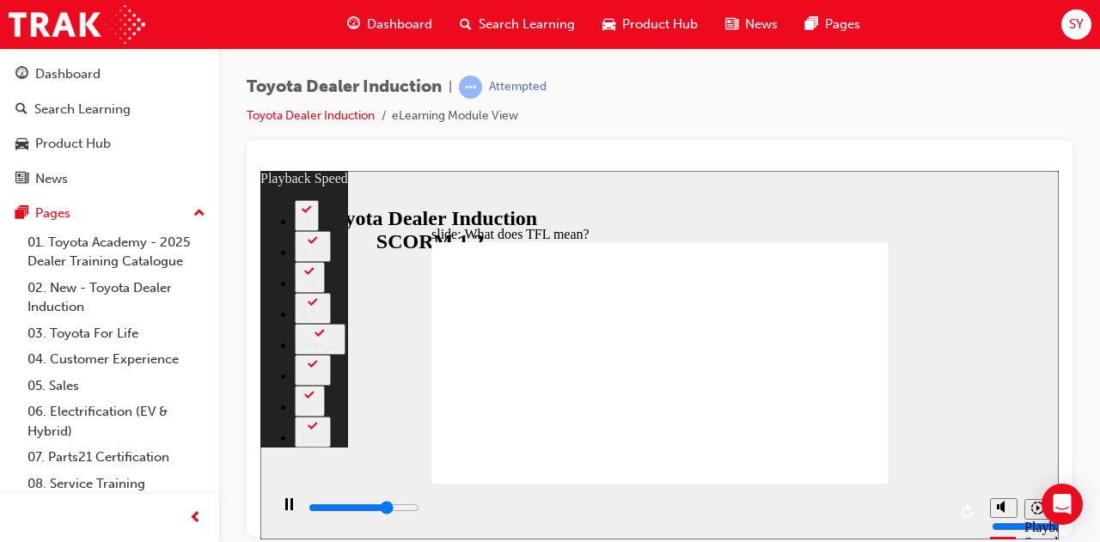
type input "4"
type input "8300"
type input "5"
type input "8600"
type input "5"
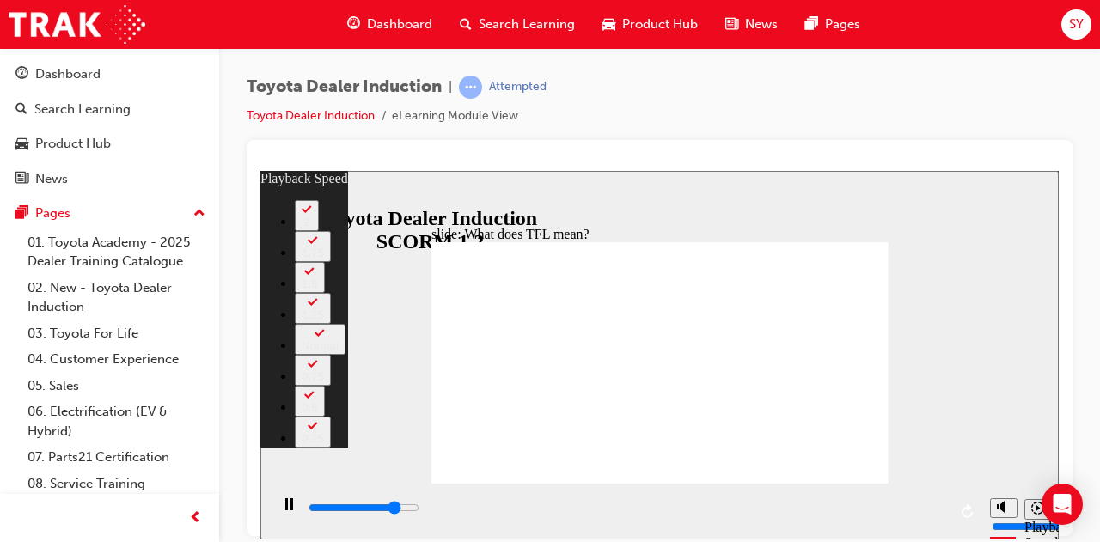
type input "8800"
type input "5"
type input "9100"
type input "5"
type input "9400"
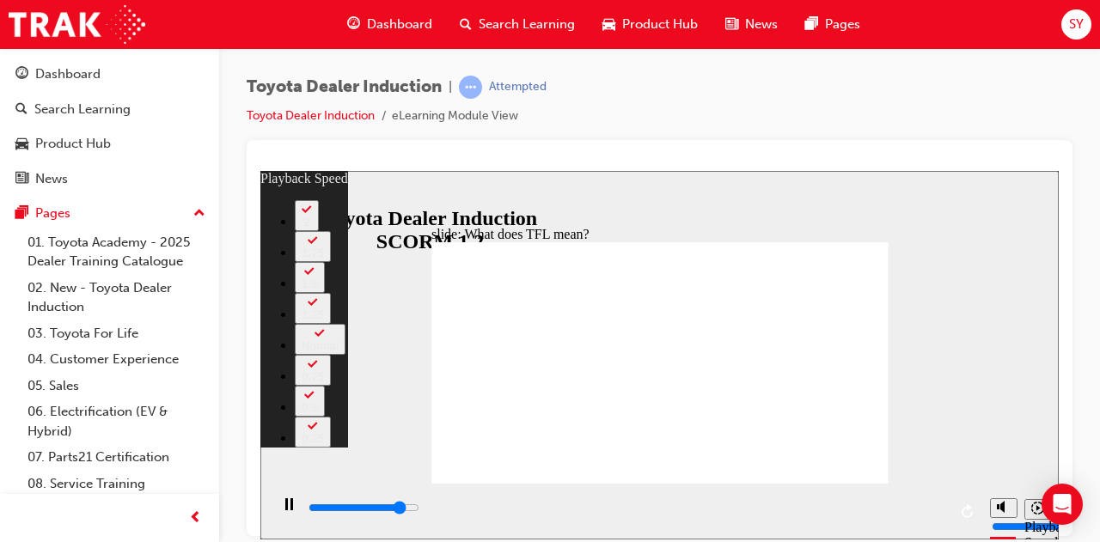
type input "6"
type input "9700"
type input "6"
type input "9900"
type input "6"
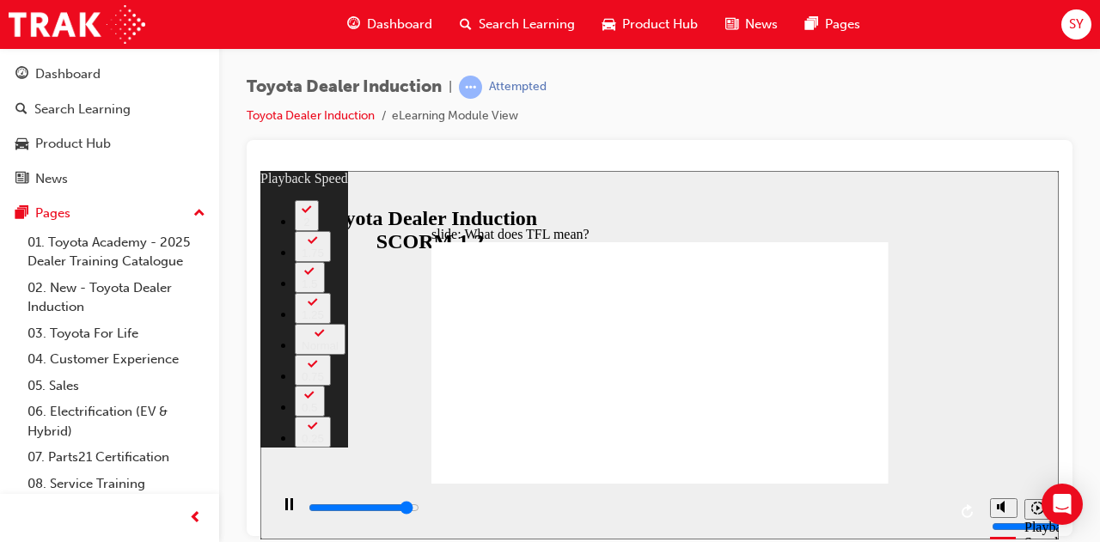
type input "10200"
type input "6"
type input "10400"
type input "7"
type input "10700"
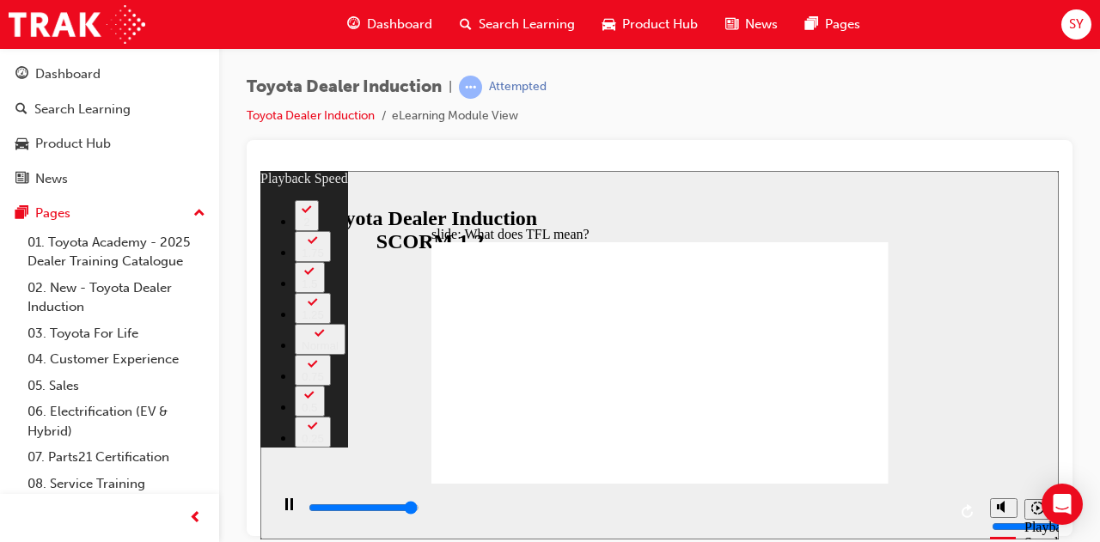
type input "7"
type input "10800"
type input "139"
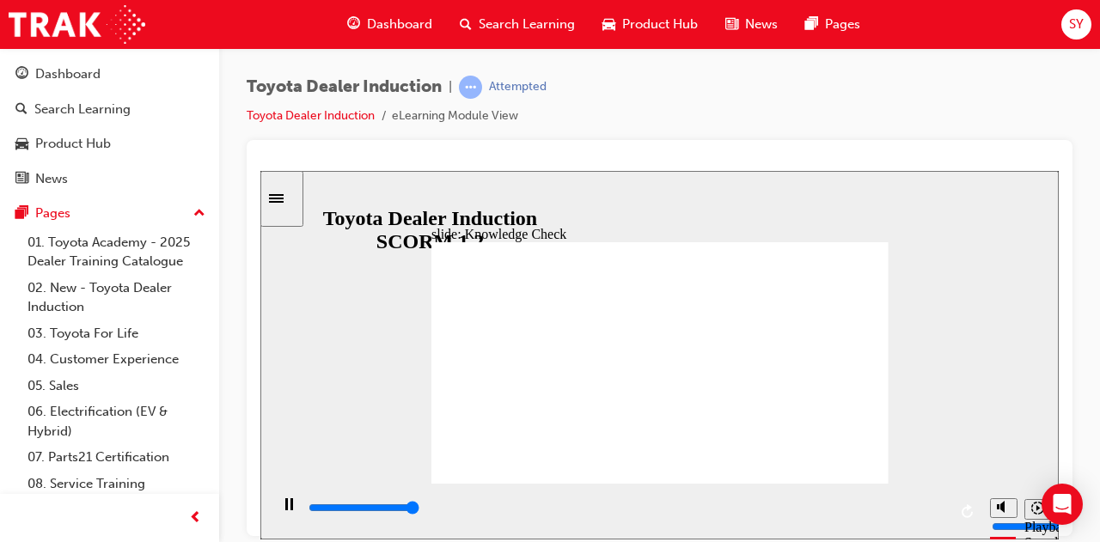
type input "5000"
radio input "true"
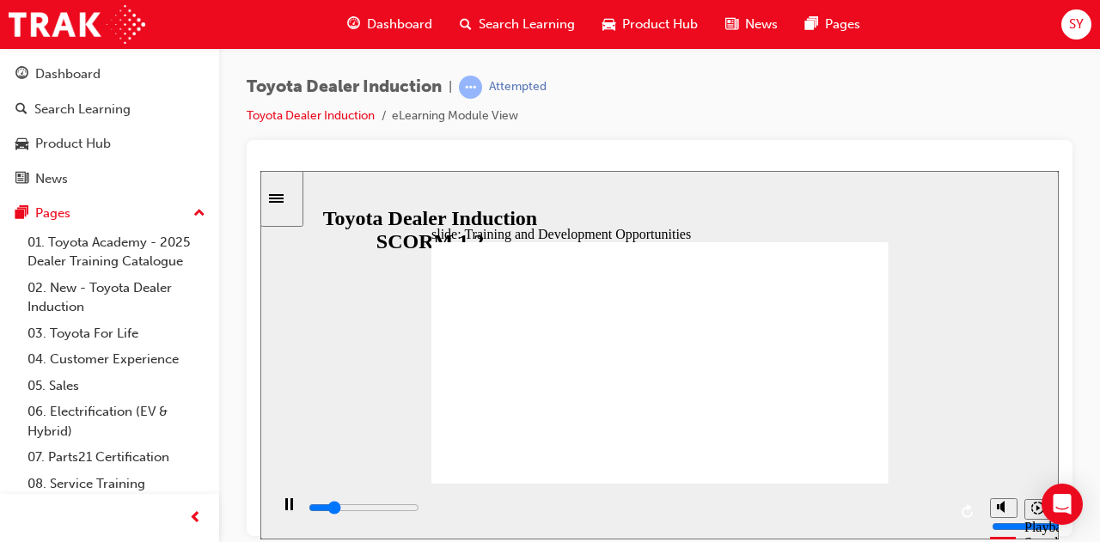
type input "42300"
